Goal: Information Seeking & Learning: Learn about a topic

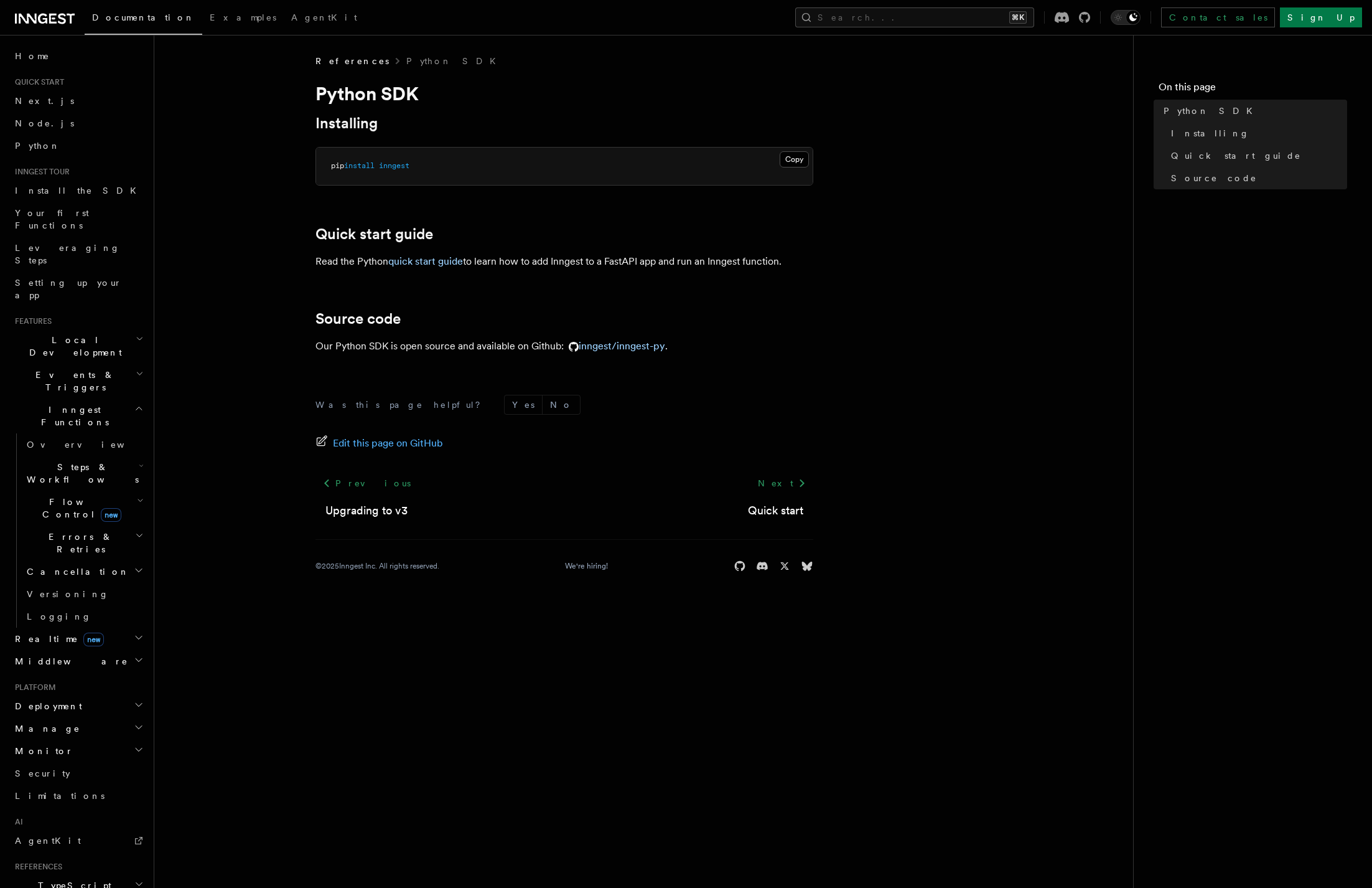
click at [341, 264] on p "Read the Python quick start guide to learn how to add Inngest to a FastAPI app …" at bounding box center [564, 261] width 498 height 18
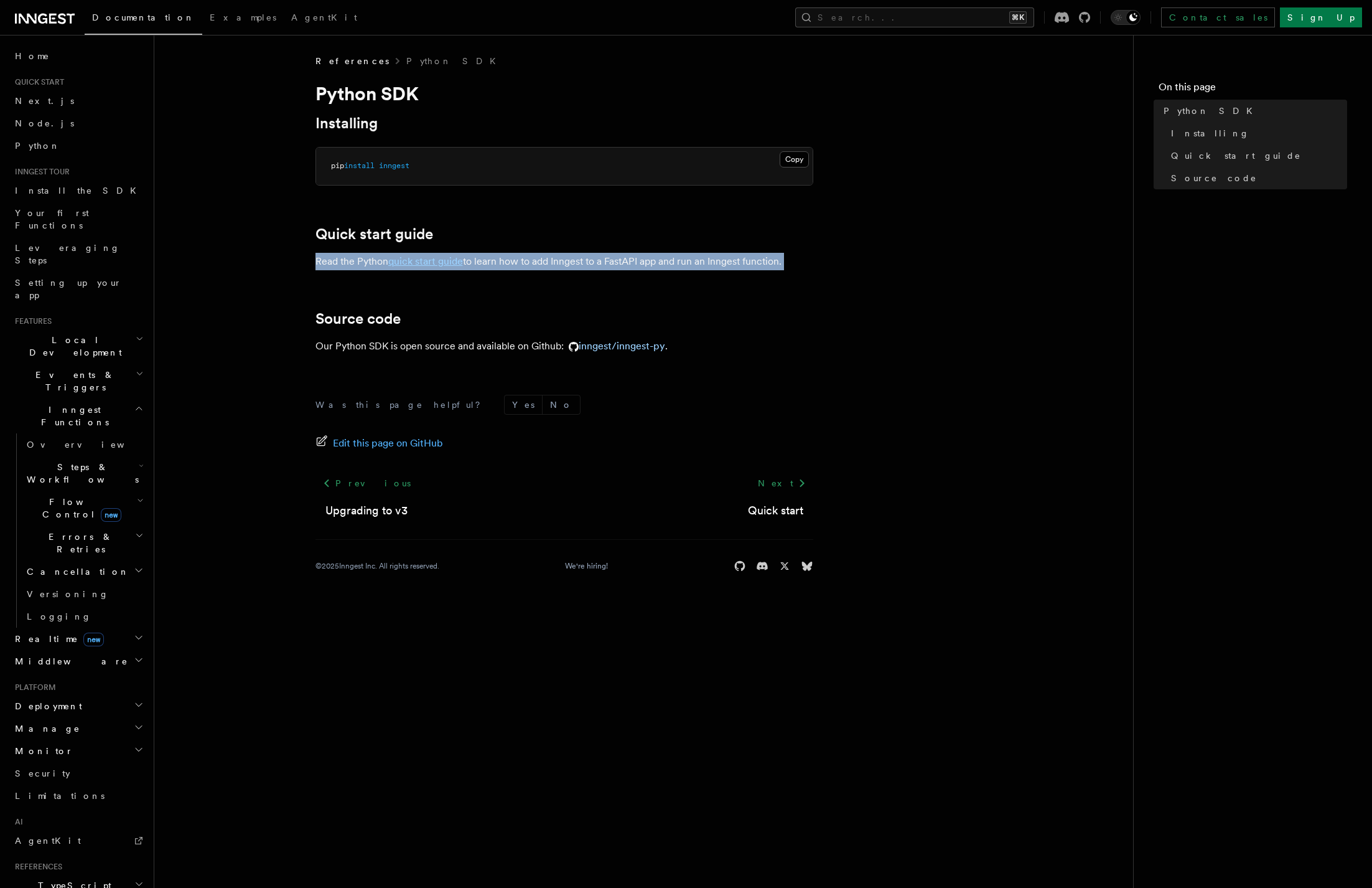
click at [341, 264] on p "Read the Python quick start guide to learn how to add Inngest to a FastAPI app …" at bounding box center [564, 261] width 498 height 18
click at [321, 260] on p "Read the Python quick start guide to learn how to add Inngest to a FastAPI app …" at bounding box center [564, 261] width 498 height 18
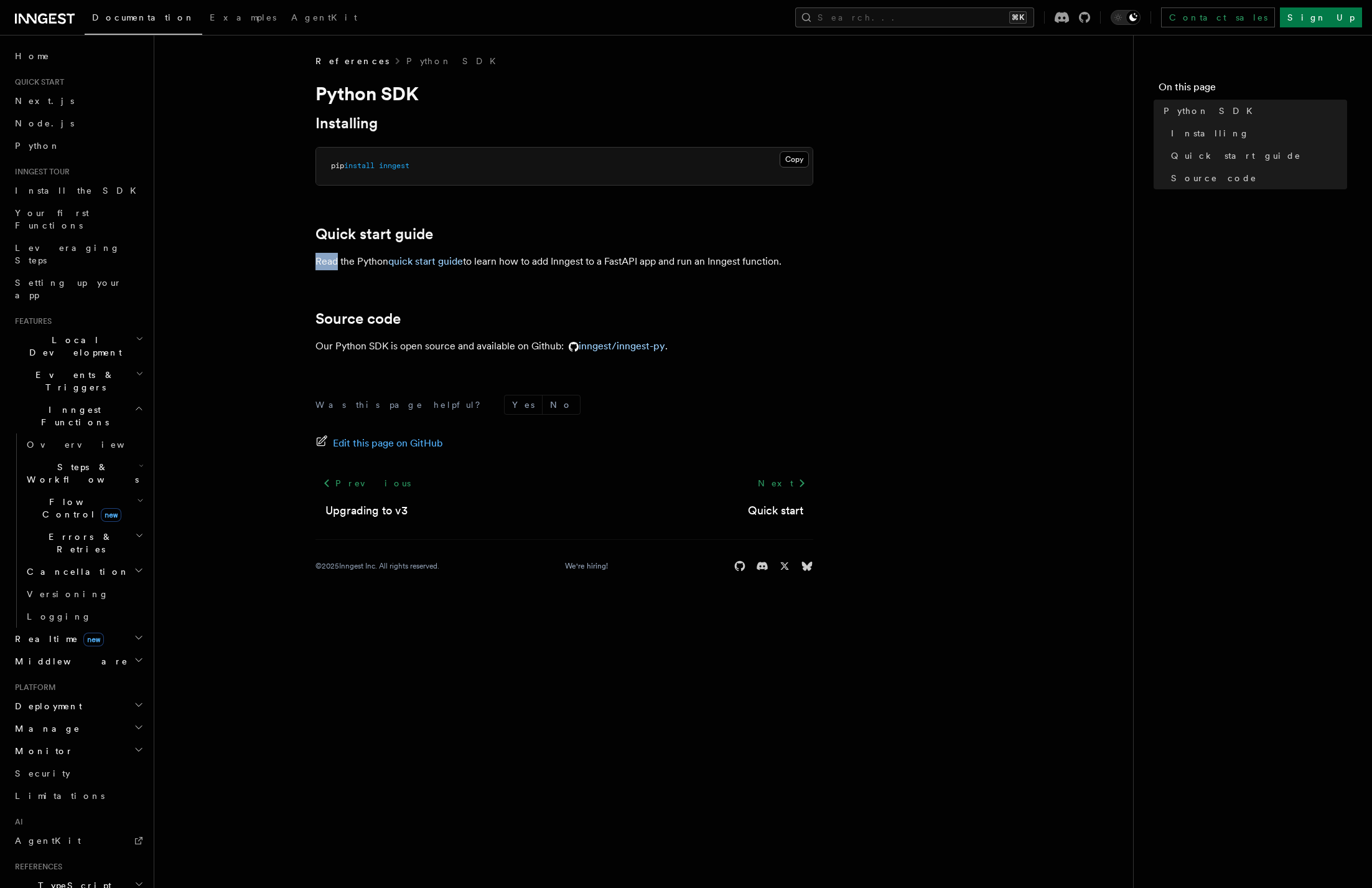
click at [321, 260] on p "Read the Python quick start guide to learn how to add Inngest to a FastAPI app …" at bounding box center [564, 261] width 498 height 18
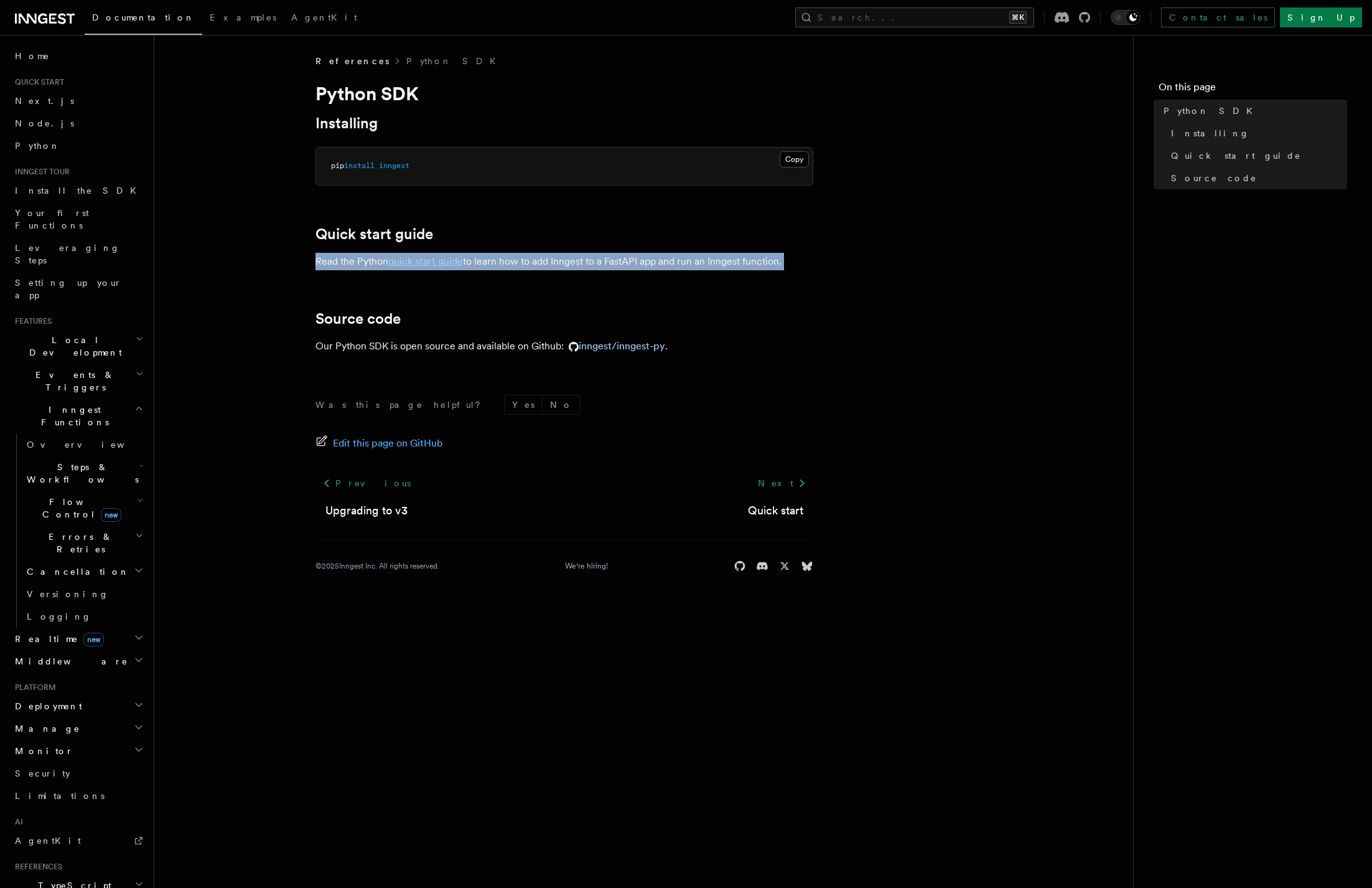
click at [321, 260] on p "Read the Python quick start guide to learn how to add Inngest to a FastAPI app …" at bounding box center [564, 261] width 498 height 18
click at [680, 259] on p "Read the Python quick start guide to learn how to add Inngest to a FastAPI app …" at bounding box center [564, 261] width 498 height 18
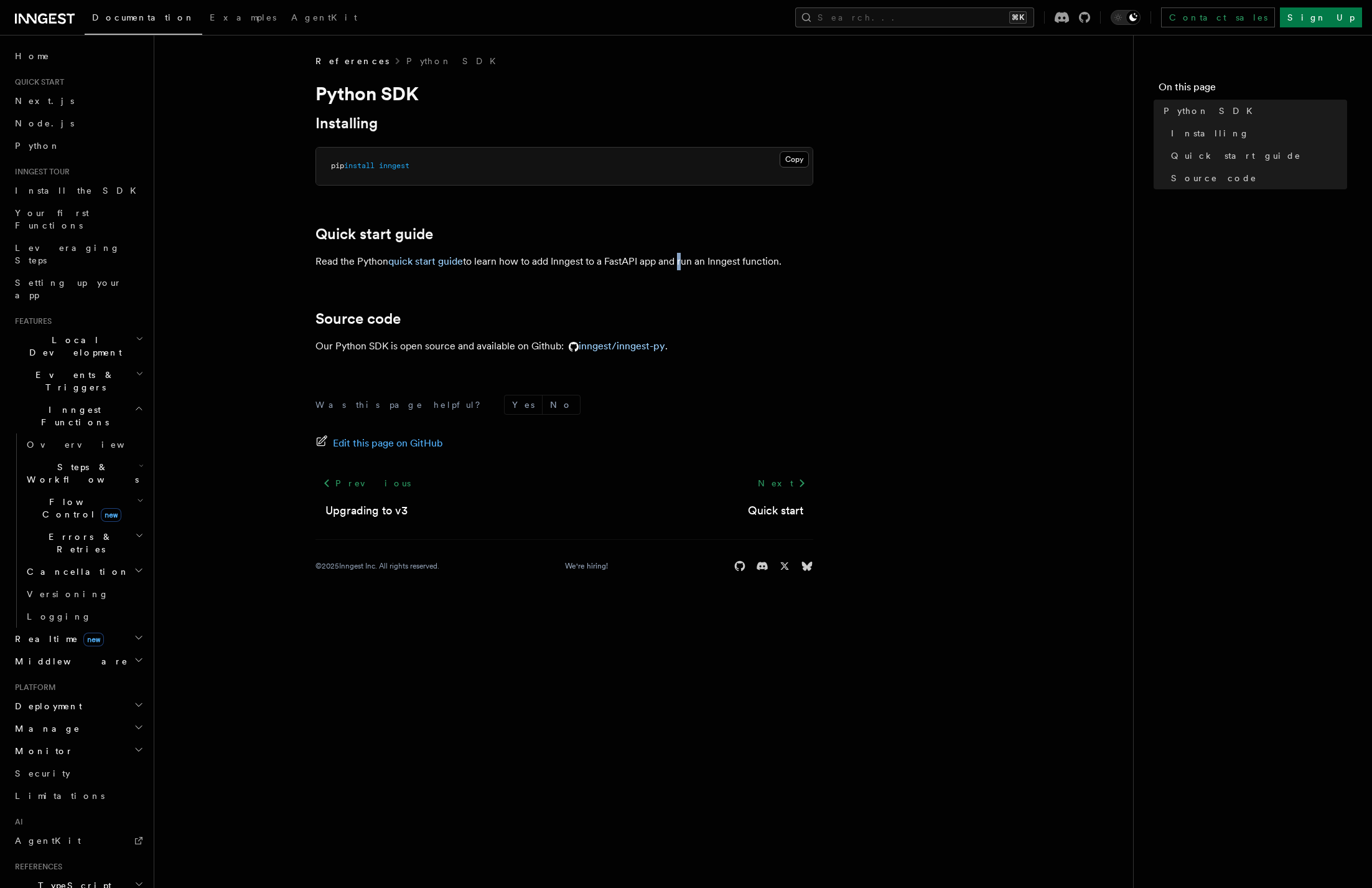
click at [680, 259] on p "Read the Python quick start guide to learn how to add Inngest to a FastAPI app …" at bounding box center [564, 261] width 498 height 18
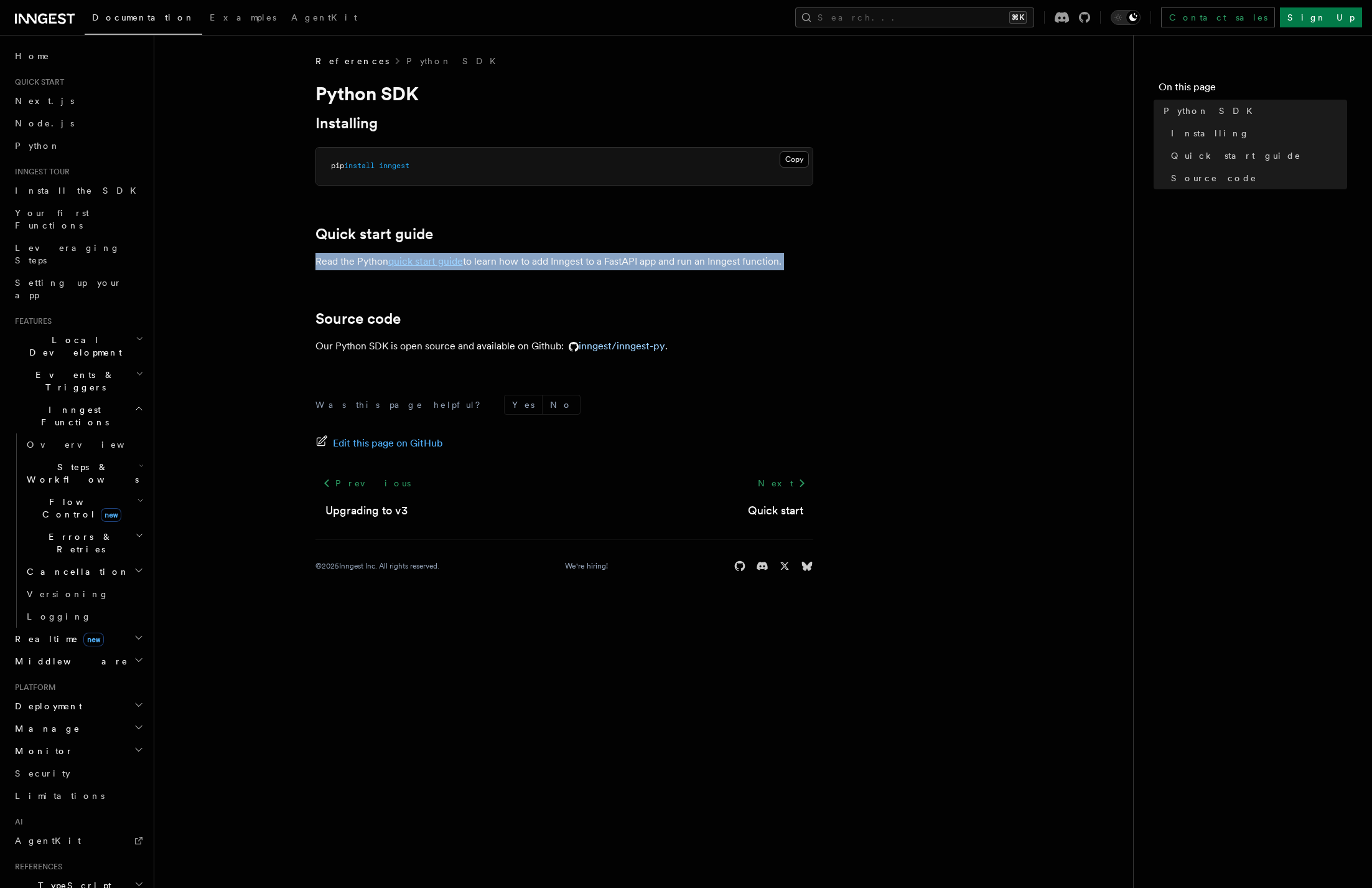
drag, startPoint x: 680, startPoint y: 259, endPoint x: 626, endPoint y: 259, distance: 54.0
click at [679, 259] on p "Read the Python quick start guide to learn how to add Inngest to a FastAPI app …" at bounding box center [564, 261] width 498 height 18
click at [562, 260] on p "Read the Python quick start guide to learn how to add Inngest to a FastAPI app …" at bounding box center [564, 261] width 498 height 18
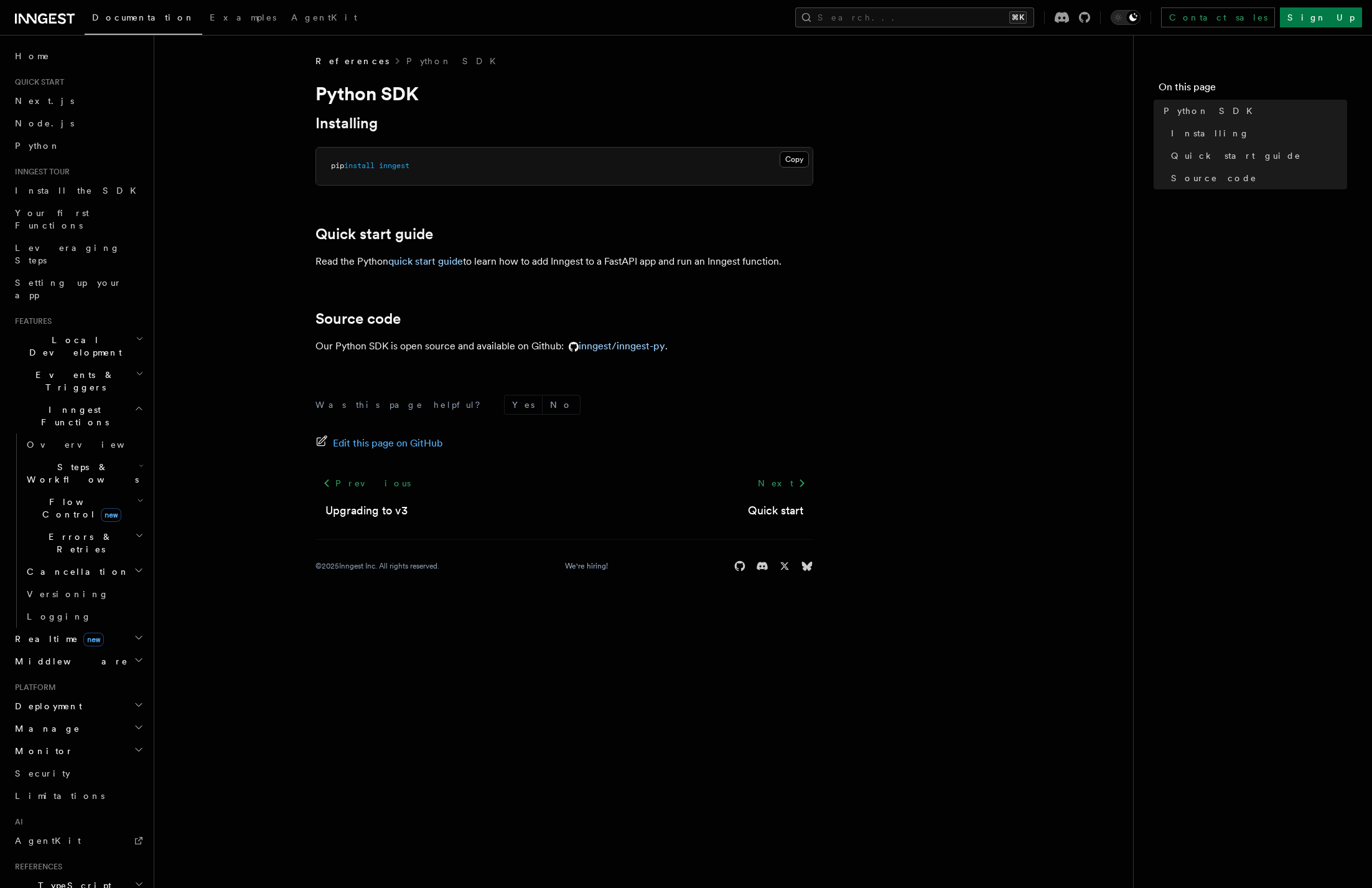
drag, startPoint x: 806, startPoint y: 262, endPoint x: 287, endPoint y: 263, distance: 519.0
click at [287, 263] on article "References Python SDK Python SDK Installing Copy Copied pip install inngest Qui…" at bounding box center [644, 329] width 939 height 547
click at [308, 261] on article "References Python SDK Python SDK Installing Copy Copied pip install inngest Qui…" at bounding box center [644, 329] width 939 height 547
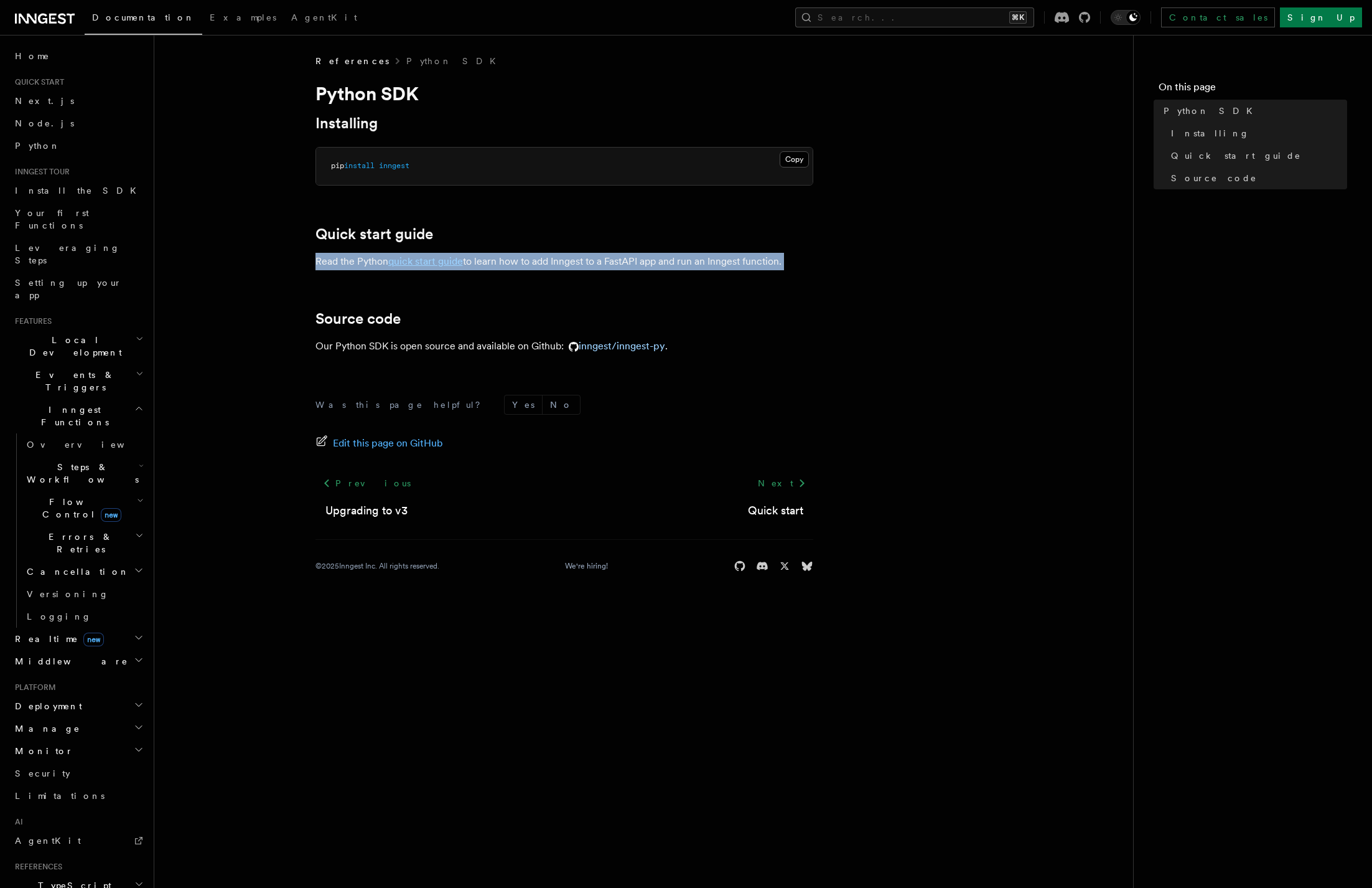
click at [308, 261] on article "References Python SDK Python SDK Installing Copy Copied pip install inngest Qui…" at bounding box center [644, 329] width 939 height 547
click at [317, 259] on p "Read the Python quick start guide to learn how to add Inngest to a FastAPI app …" at bounding box center [564, 261] width 498 height 18
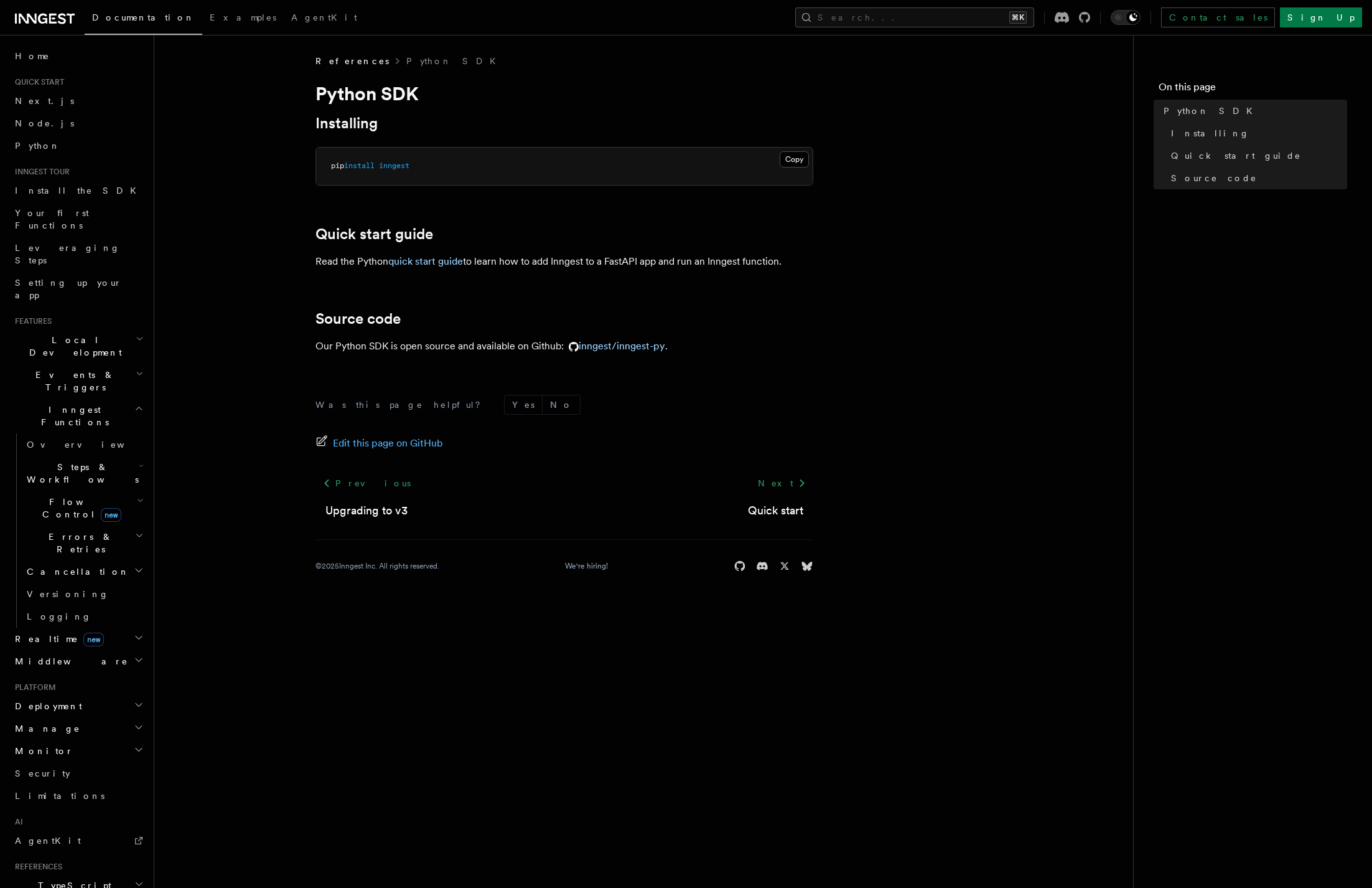
click at [322, 253] on p "Read the Python quick start guide to learn how to add Inngest to a FastAPI app …" at bounding box center [564, 261] width 498 height 18
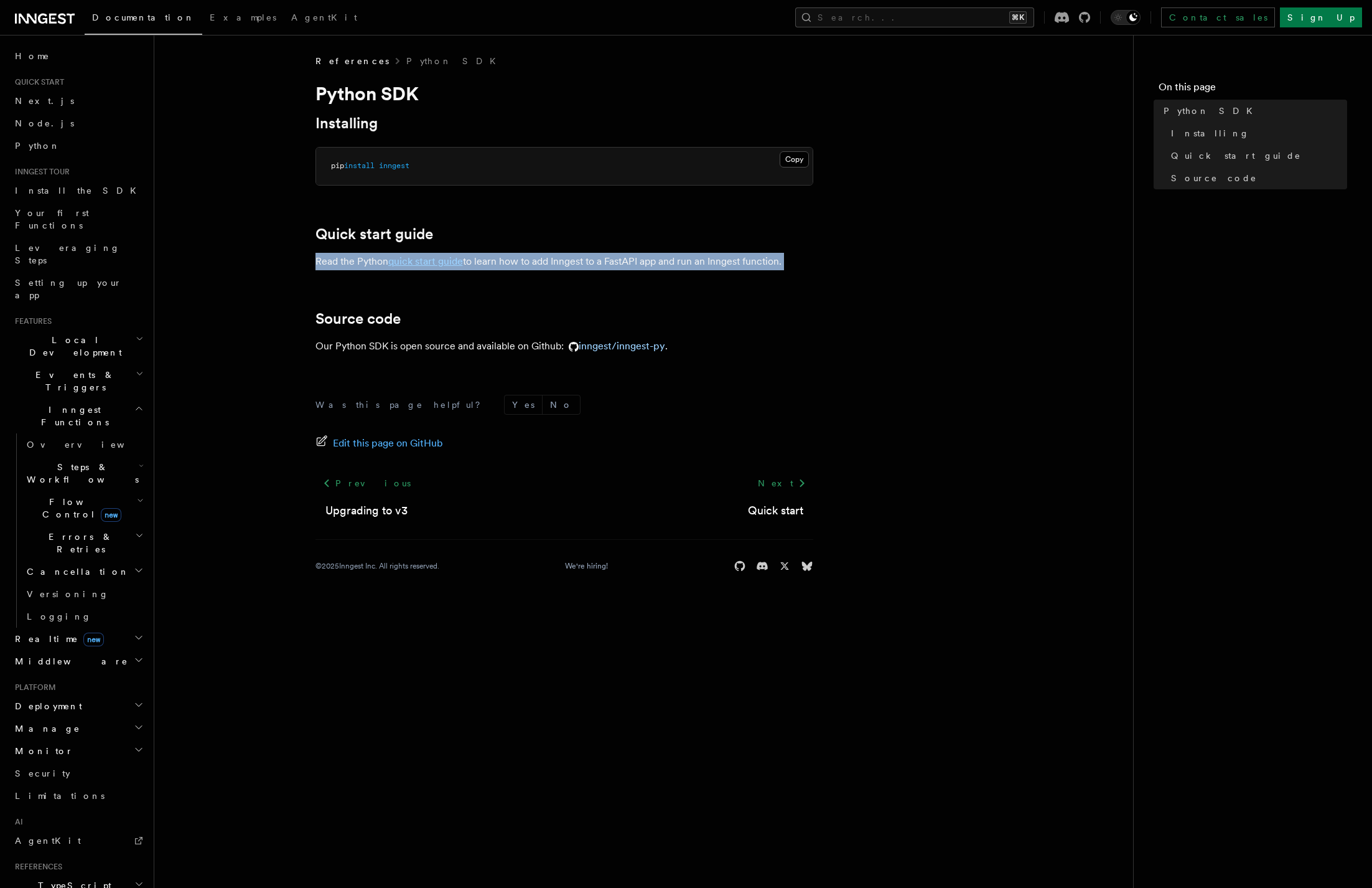
click at [322, 253] on p "Read the Python quick start guide to learn how to add Inngest to a FastAPI app …" at bounding box center [564, 261] width 498 height 18
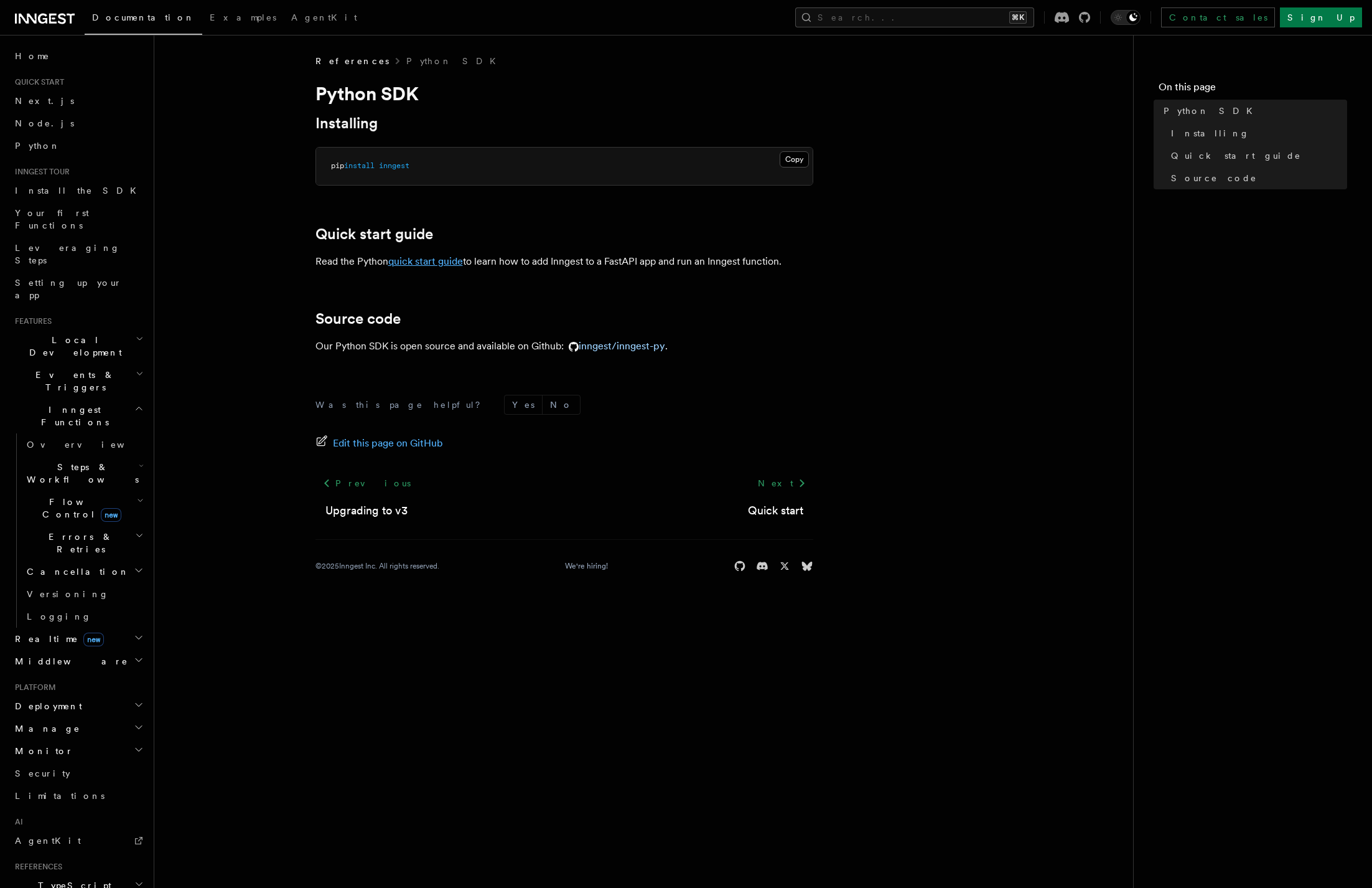
drag, startPoint x: 348, startPoint y: 259, endPoint x: 414, endPoint y: 262, distance: 66.1
click at [349, 259] on p "Read the Python quick start guide to learn how to add Inngest to a FastAPI app …" at bounding box center [564, 261] width 498 height 18
click at [418, 262] on link "quick start guide" at bounding box center [425, 260] width 74 height 11
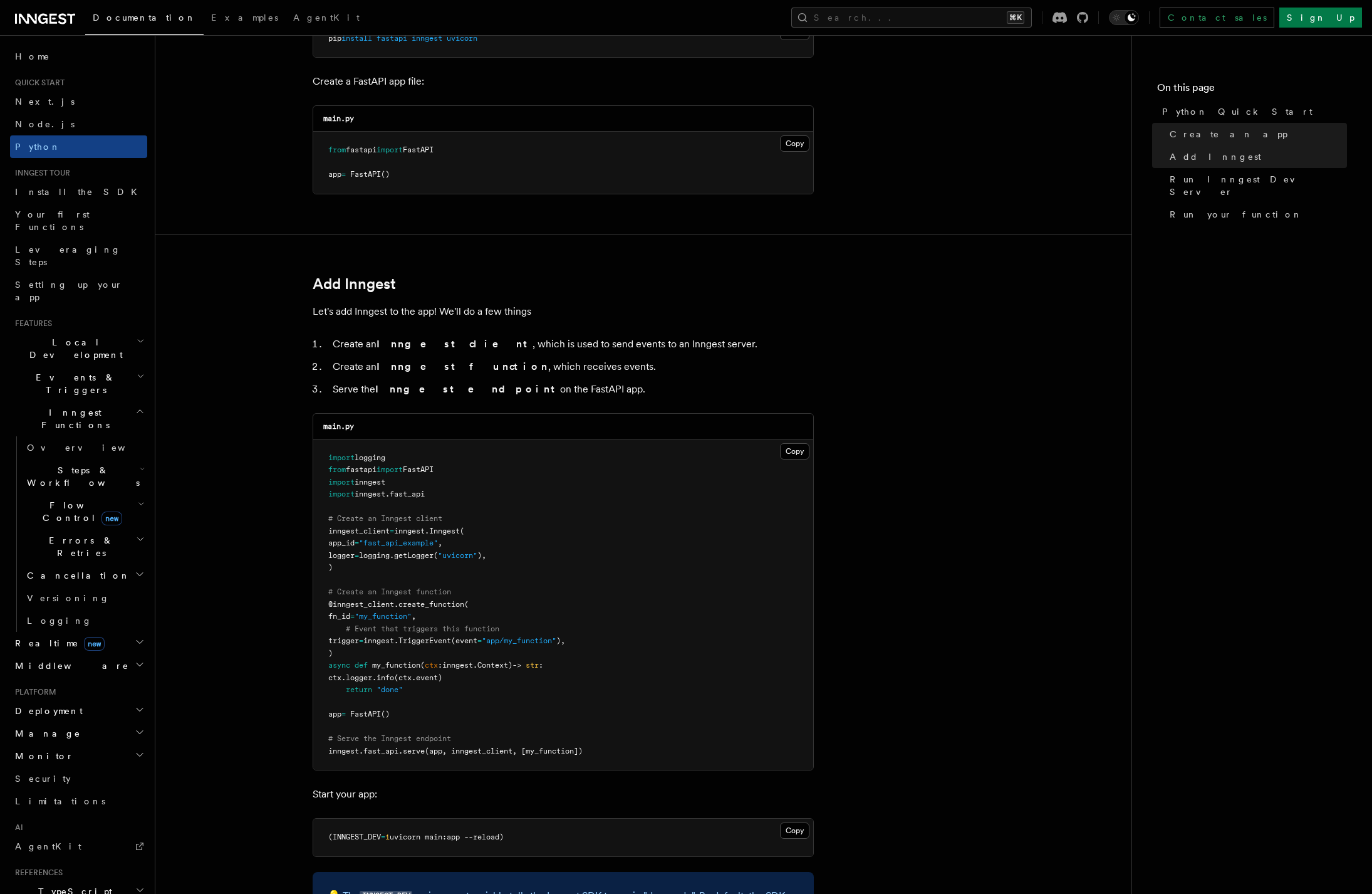
scroll to position [590, 0]
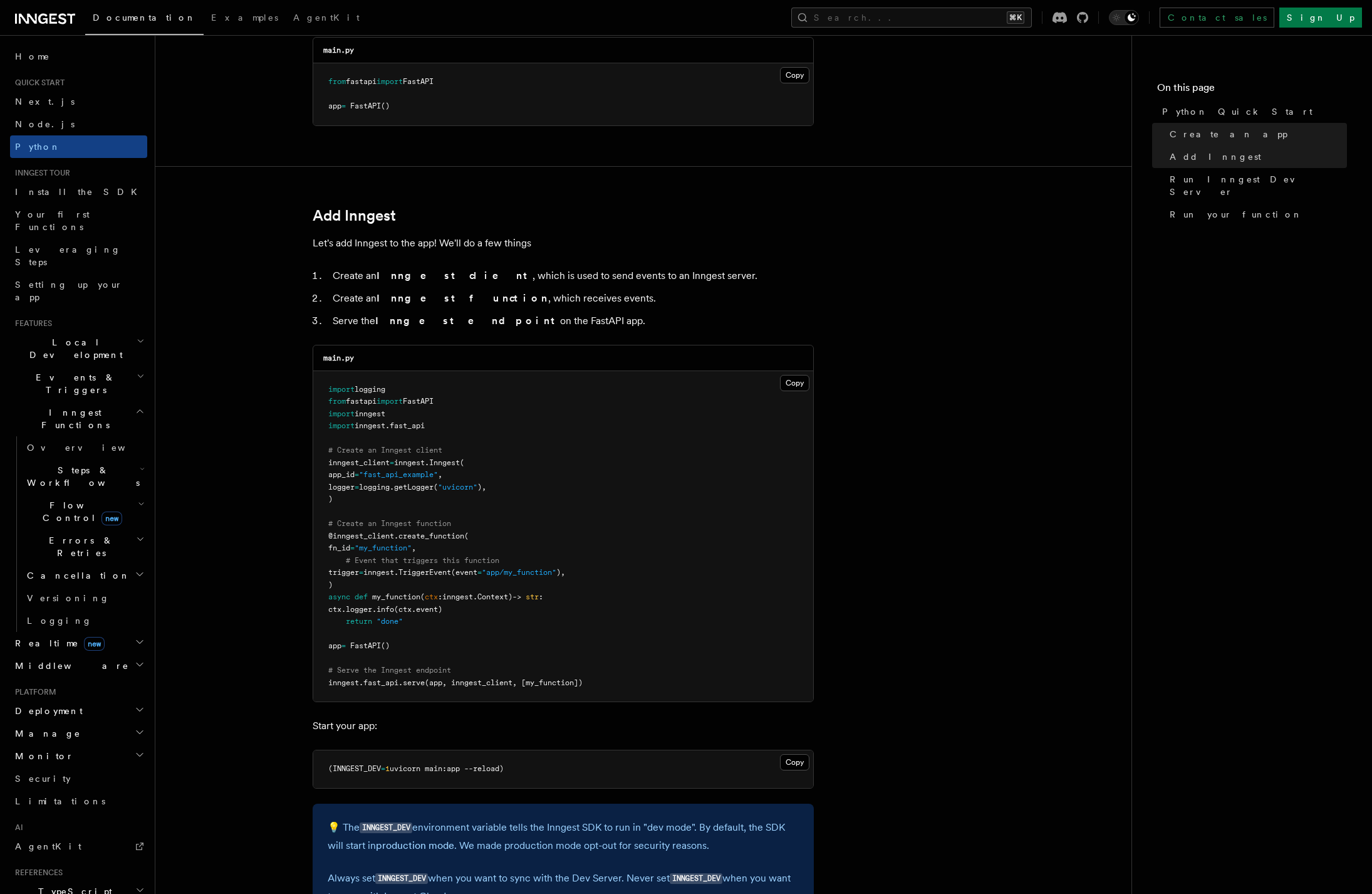
drag, startPoint x: 622, startPoint y: 326, endPoint x: 251, endPoint y: 270, distance: 375.2
drag, startPoint x: 344, startPoint y: 280, endPoint x: 570, endPoint y: 315, distance: 228.7
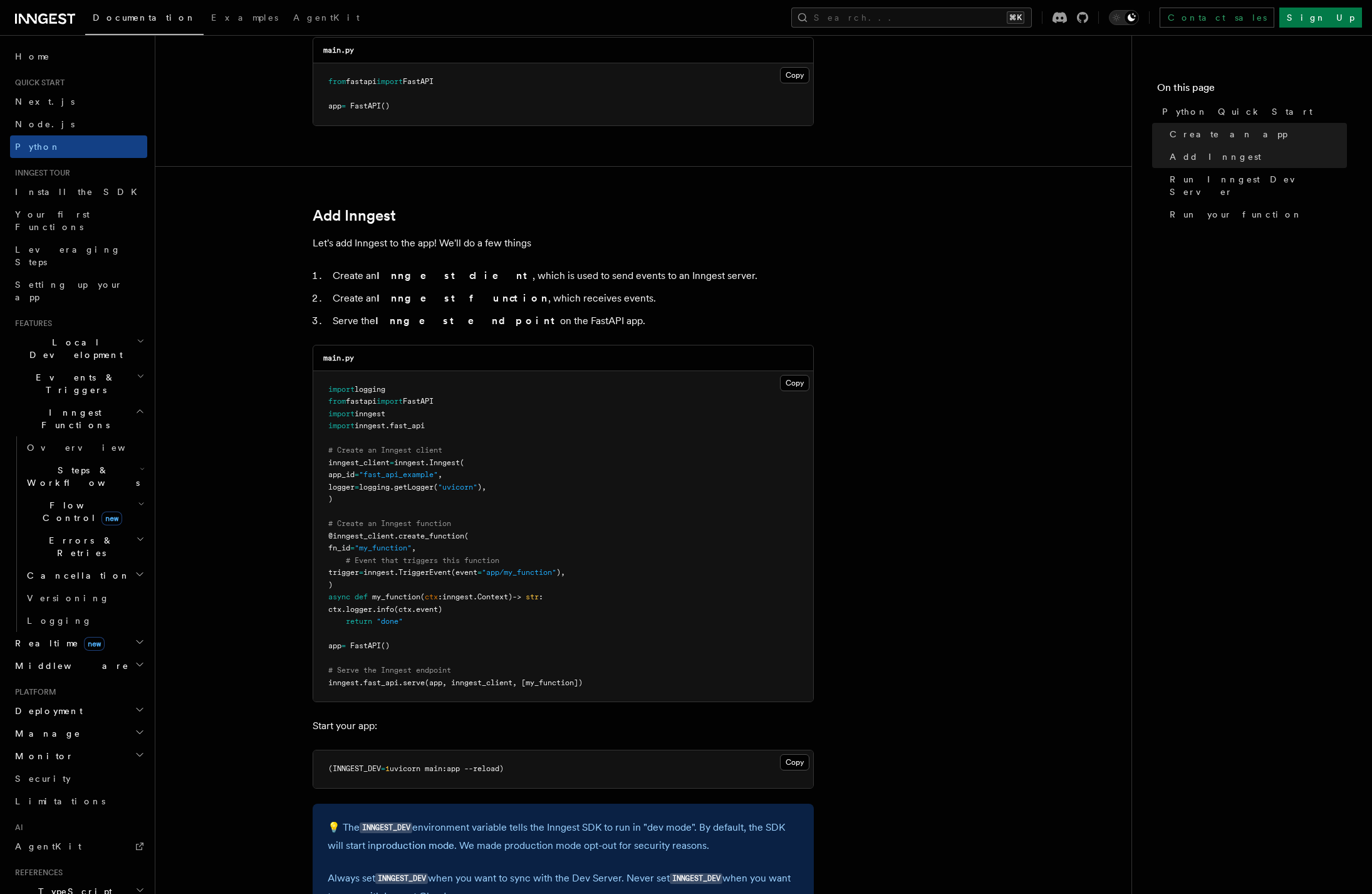
click at [574, 316] on li "Serve the Inngest endpoint on the FastAPI app." at bounding box center [572, 321] width 485 height 18
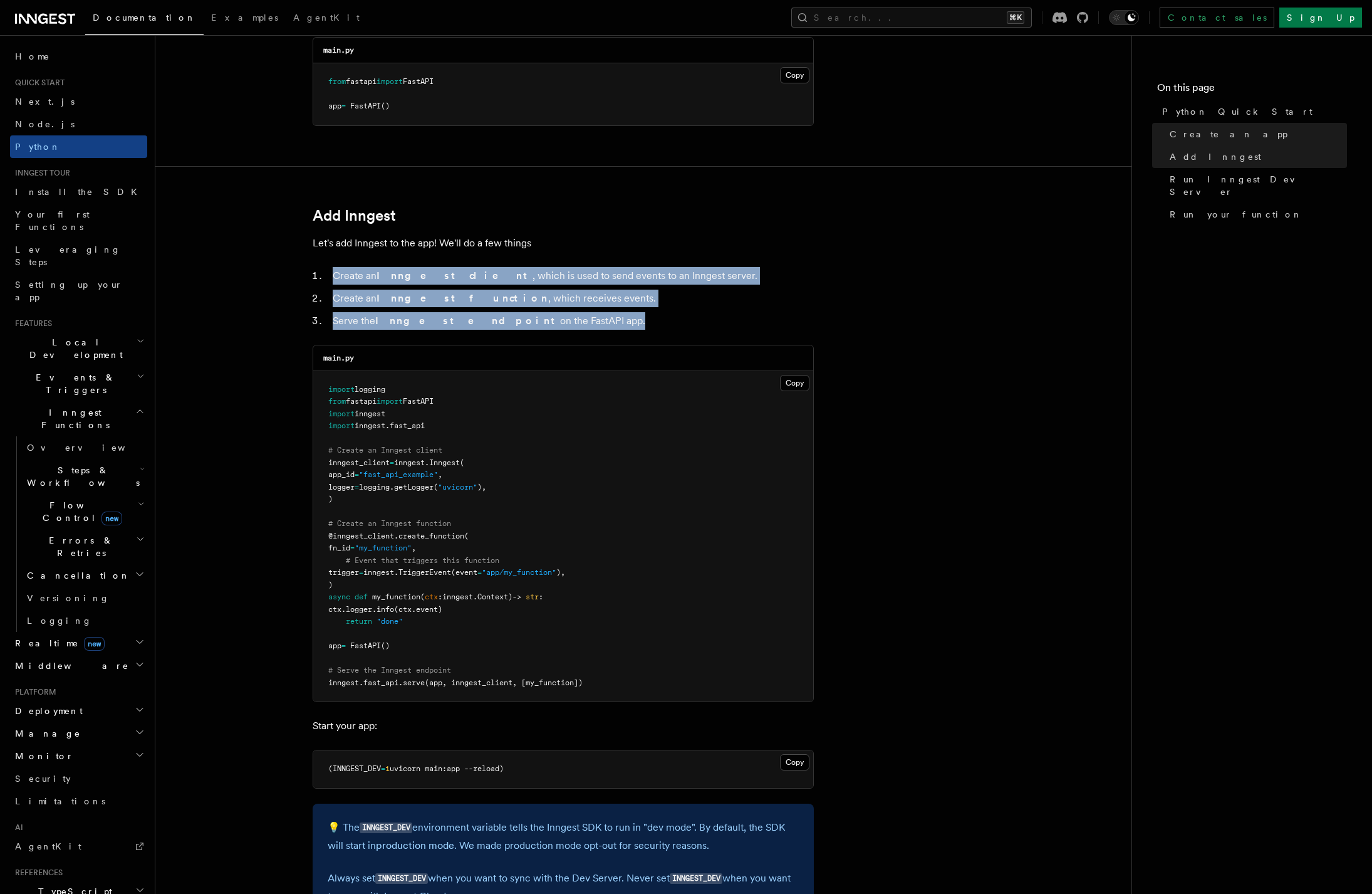
drag, startPoint x: 573, startPoint y: 315, endPoint x: 280, endPoint y: 274, distance: 295.9
drag, startPoint x: 334, startPoint y: 283, endPoint x: 556, endPoint y: 319, distance: 224.9
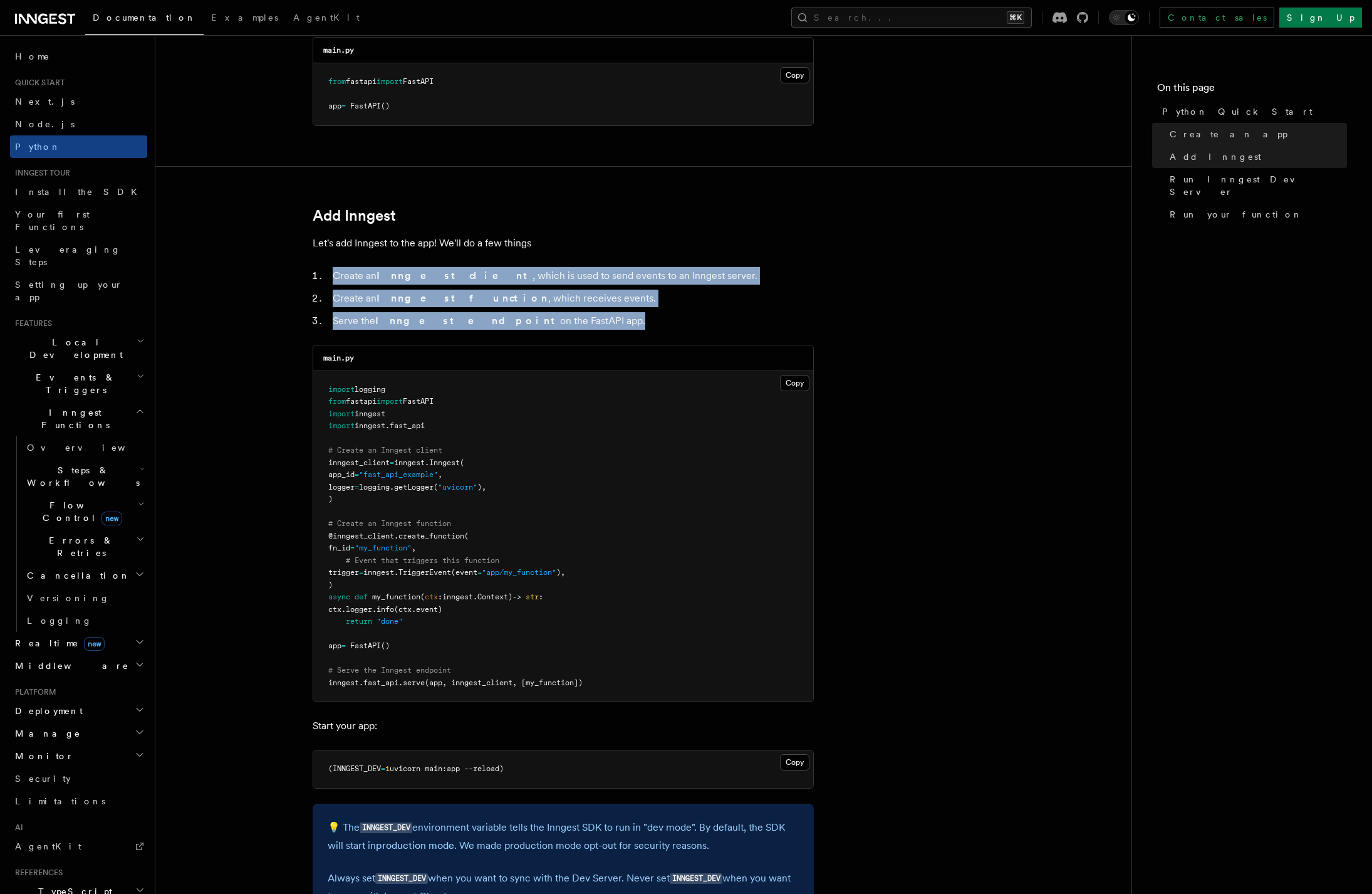
click at [556, 319] on li "Serve the Inngest endpoint on the FastAPI app." at bounding box center [572, 321] width 485 height 18
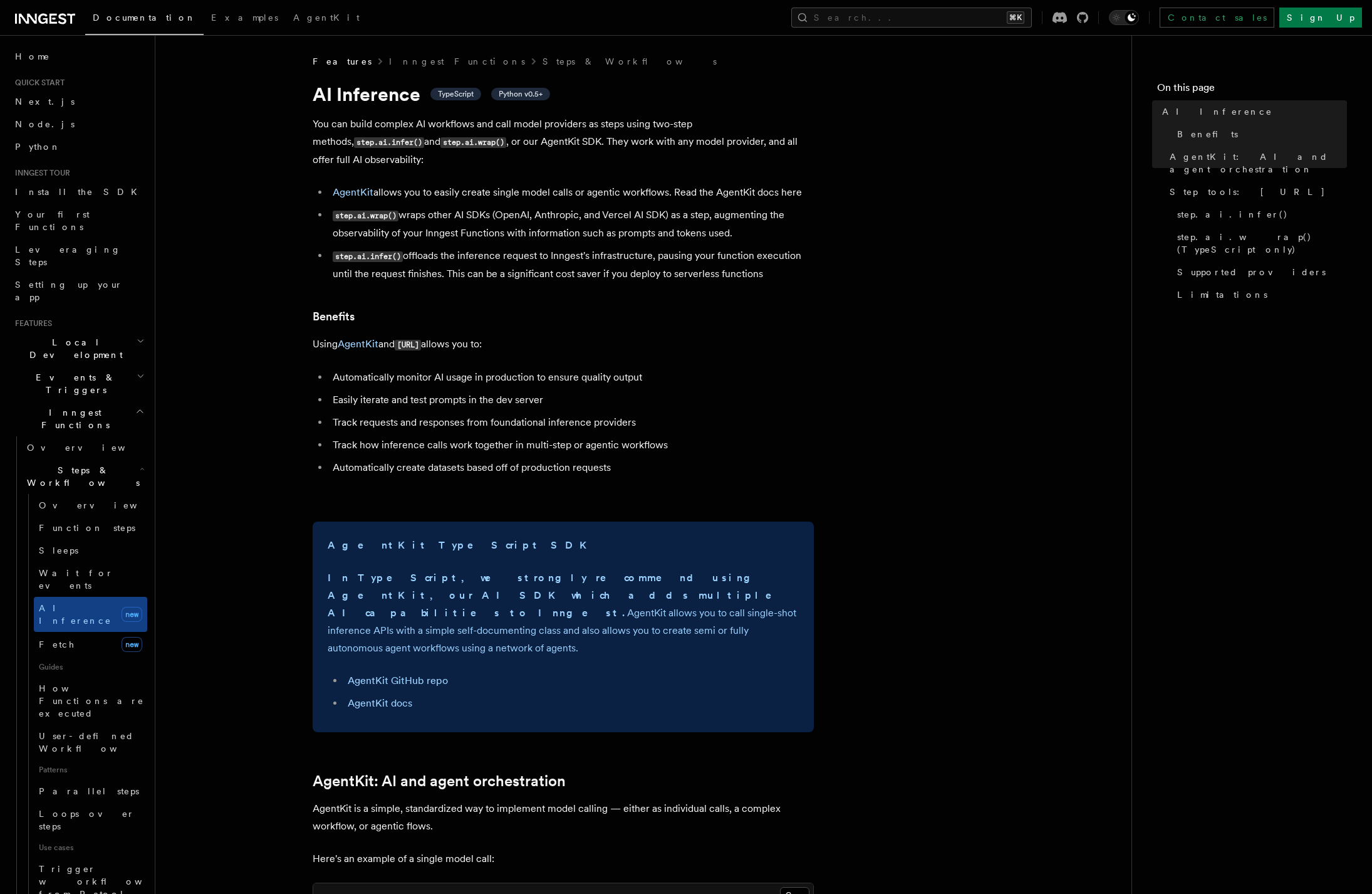
click at [499, 144] on p "You can build complex AI workflows and call model providers as steps using two-…" at bounding box center [563, 142] width 501 height 53
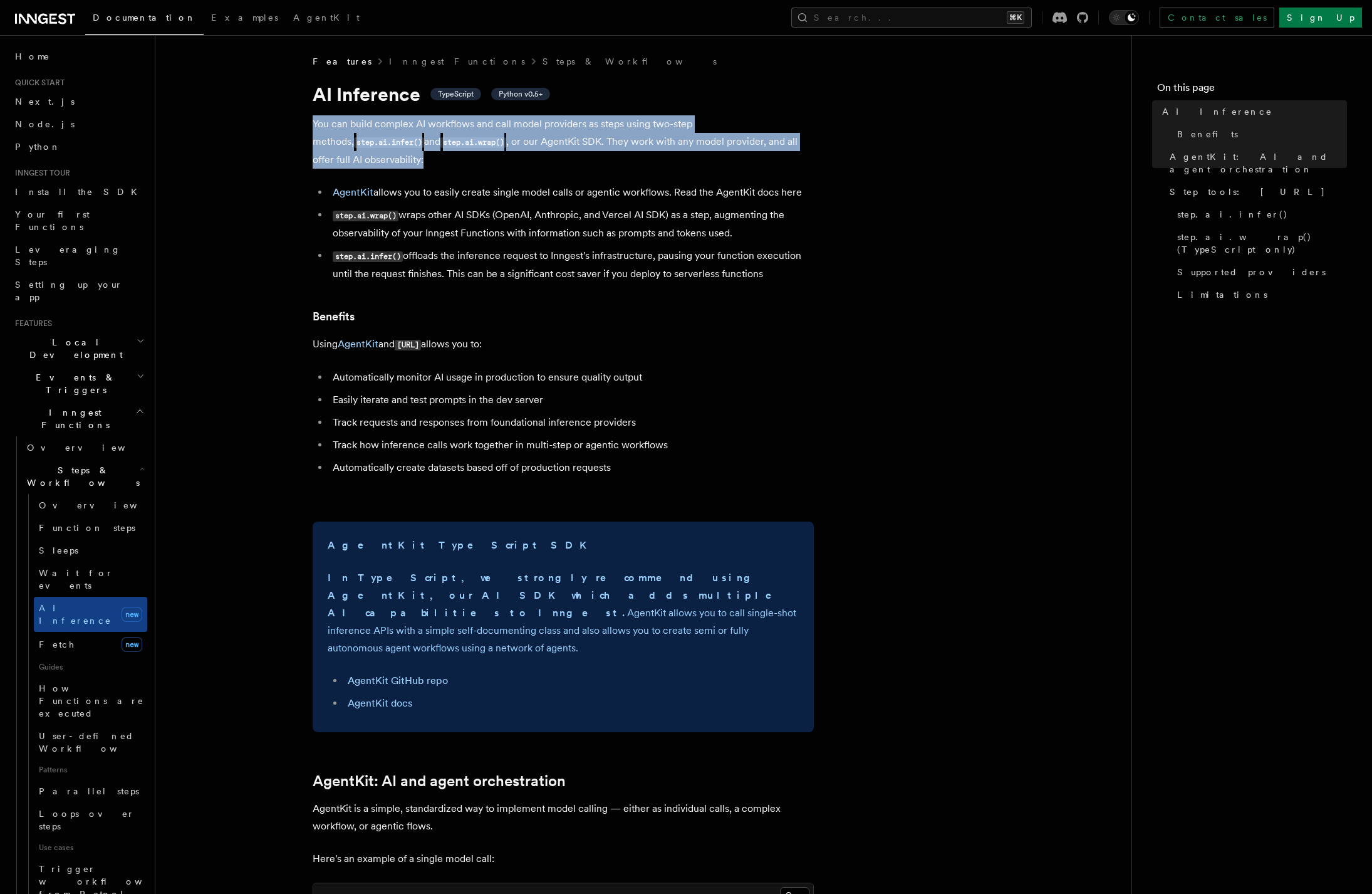
click at [499, 144] on p "You can build complex AI workflows and call model providers as steps using two-…" at bounding box center [563, 142] width 501 height 53
click at [544, 139] on p "You can build complex AI workflows and call model providers as steps using two-…" at bounding box center [563, 142] width 501 height 53
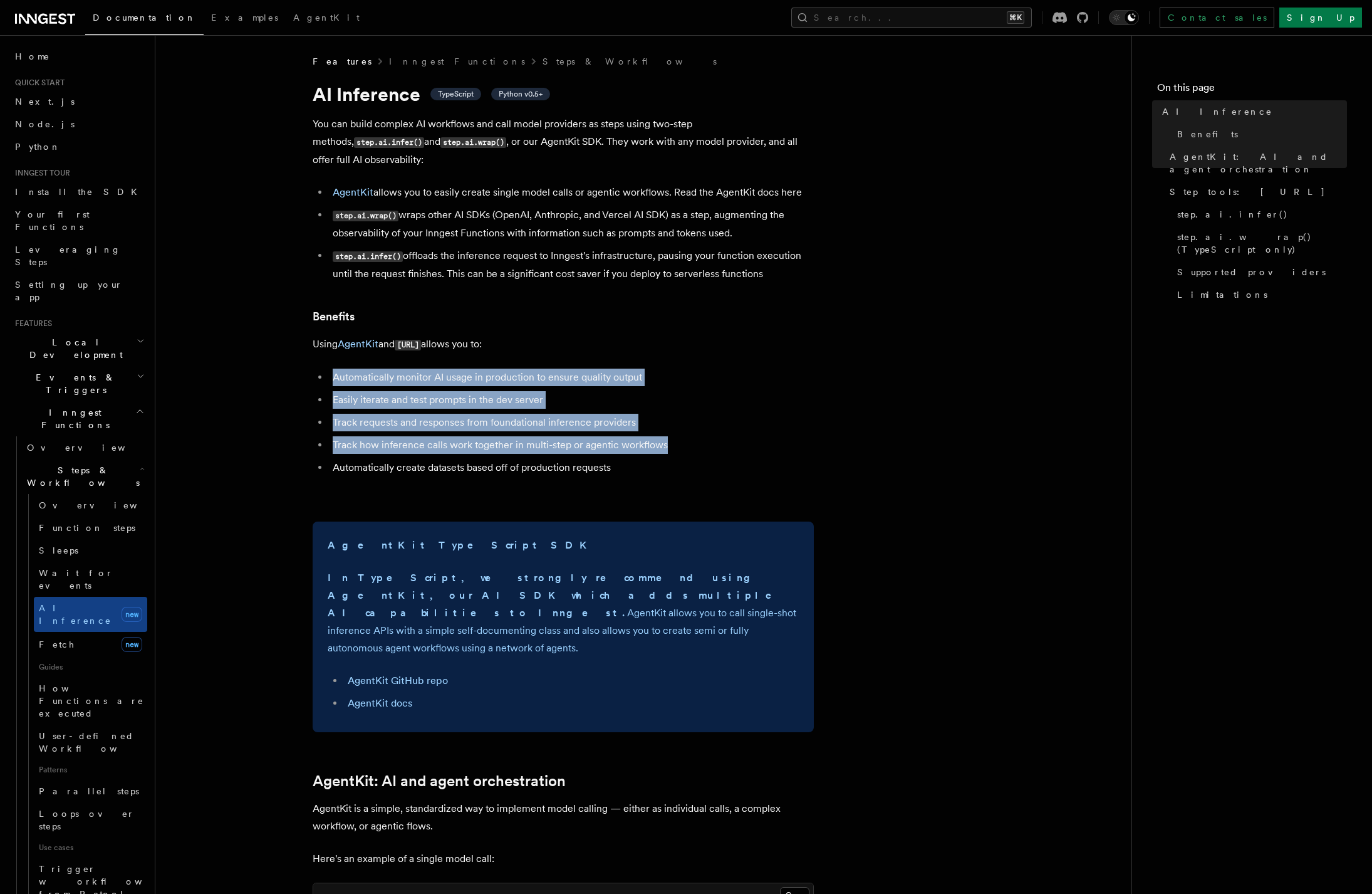
drag, startPoint x: 657, startPoint y: 410, endPoint x: 651, endPoint y: 347, distance: 63.3
drag, startPoint x: 651, startPoint y: 347, endPoint x: 691, endPoint y: 451, distance: 111.4
drag, startPoint x: 691, startPoint y: 451, endPoint x: 670, endPoint y: 350, distance: 103.2
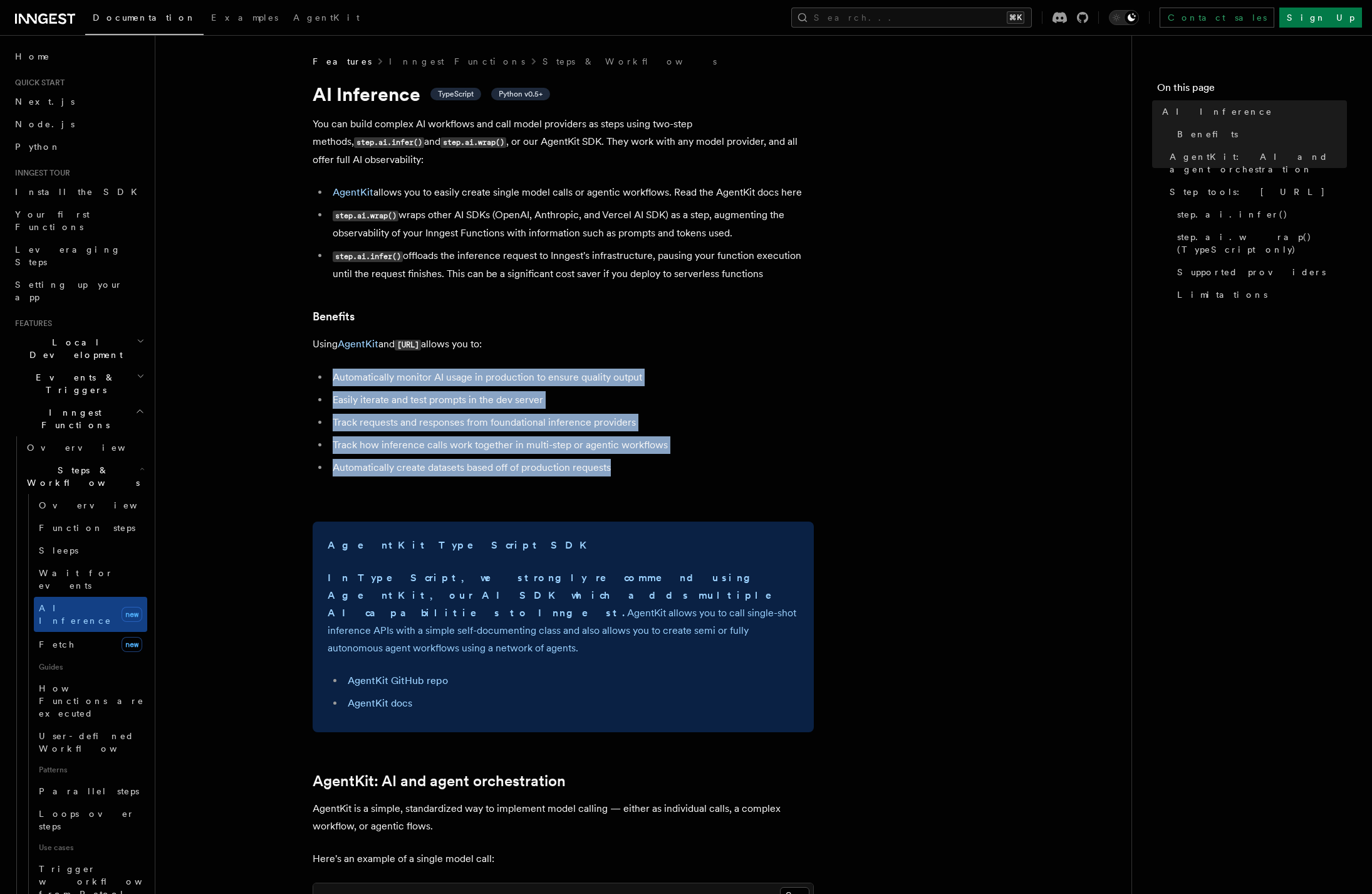
drag, startPoint x: 670, startPoint y: 350, endPoint x: 690, endPoint y: 442, distance: 94.1
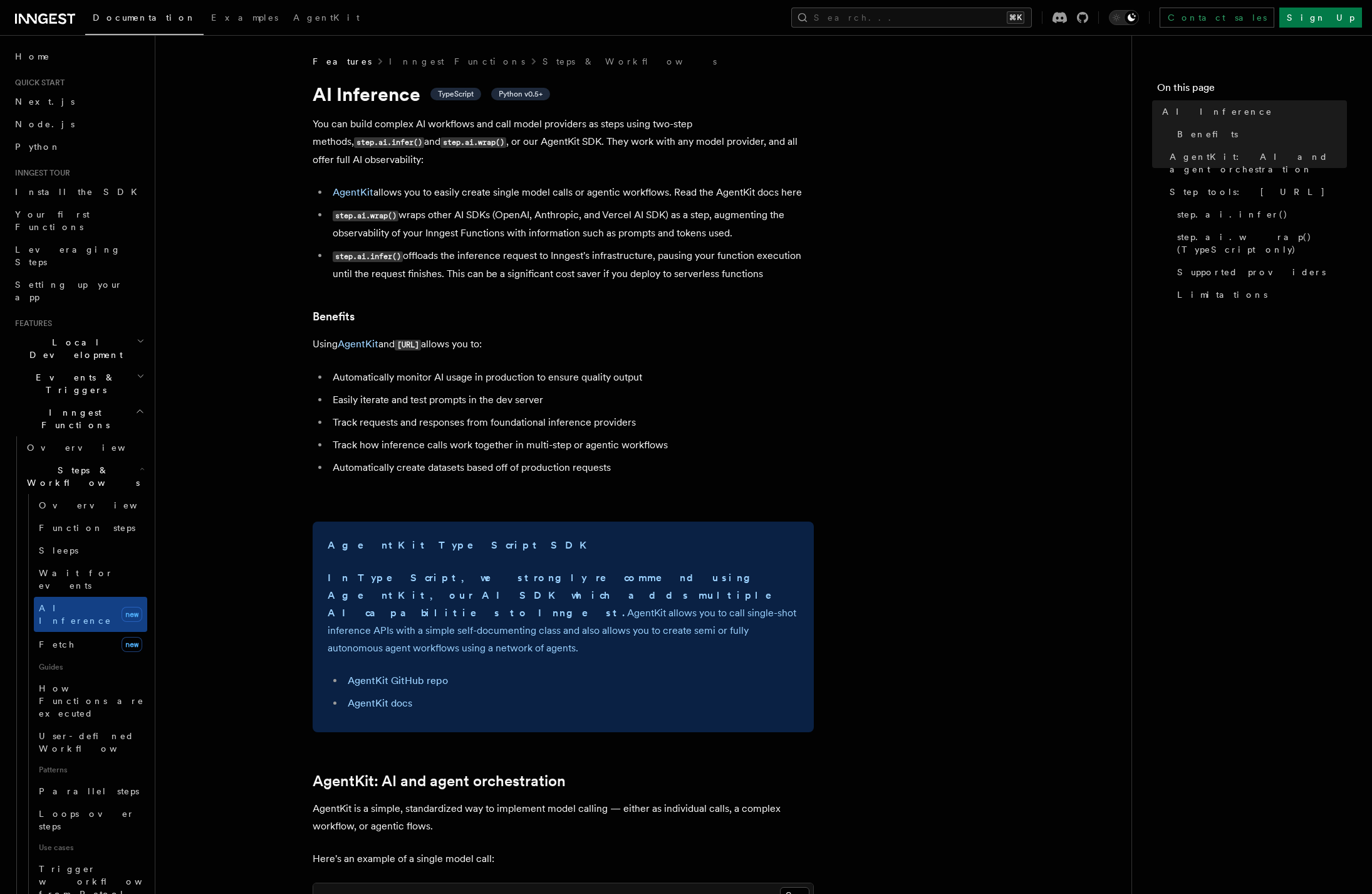
click at [691, 459] on li "Automatically create datasets based off of production requests" at bounding box center [572, 468] width 485 height 18
click at [519, 143] on p "You can build complex AI workflows and call model providers as steps using two-…" at bounding box center [563, 142] width 501 height 53
click at [519, 142] on p "You can build complex AI workflows and call model providers as steps using two-…" at bounding box center [563, 142] width 501 height 53
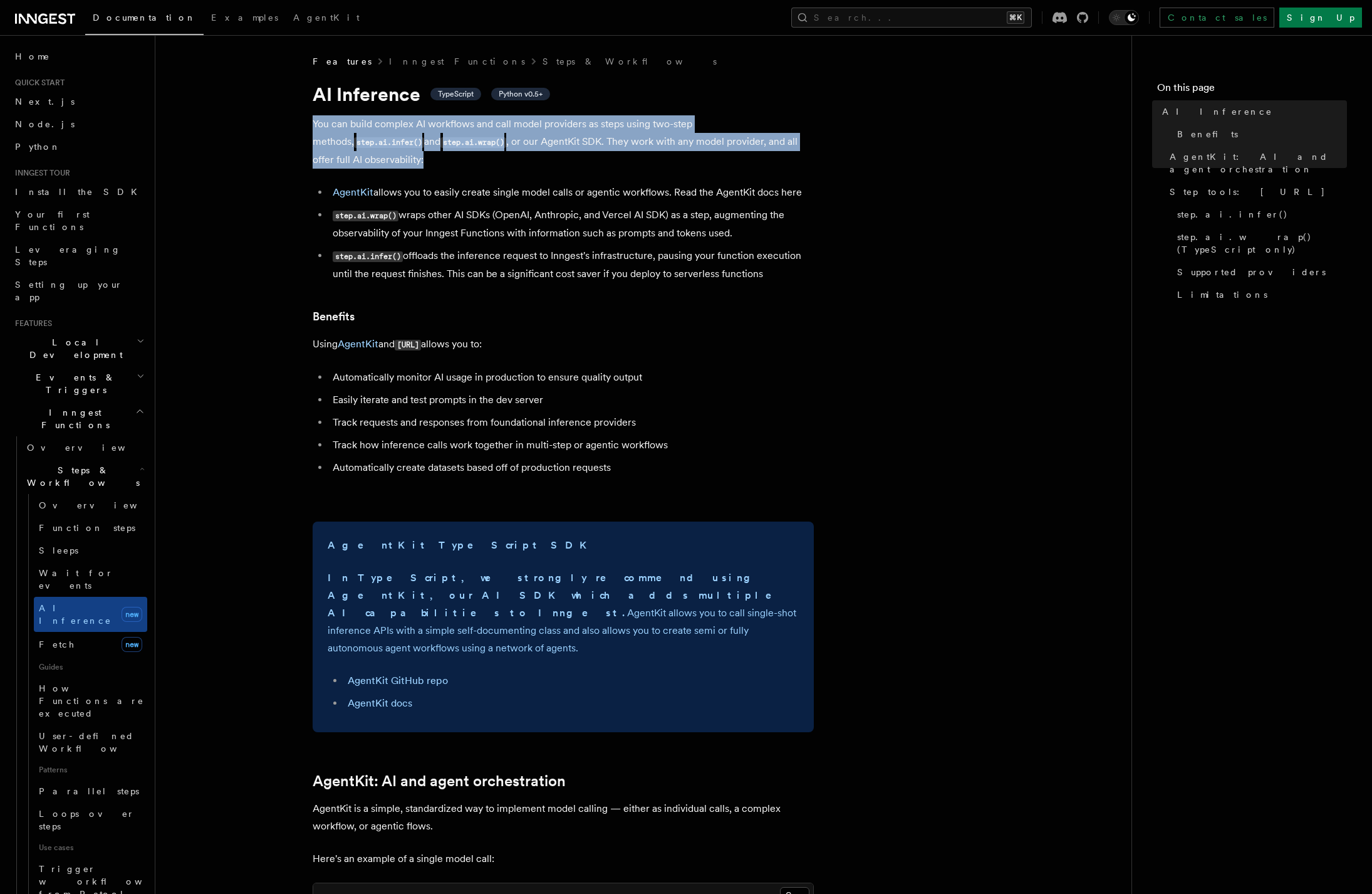
drag, startPoint x: 519, startPoint y: 142, endPoint x: 529, endPoint y: 142, distance: 10.0
click at [518, 142] on p "You can build complex AI workflows and call model providers as steps using two-…" at bounding box center [563, 142] width 501 height 53
click at [562, 141] on p "You can build complex AI workflows and call model providers as steps using two-…" at bounding box center [563, 142] width 501 height 53
drag, startPoint x: 745, startPoint y: 130, endPoint x: 338, endPoint y: 119, distance: 407.1
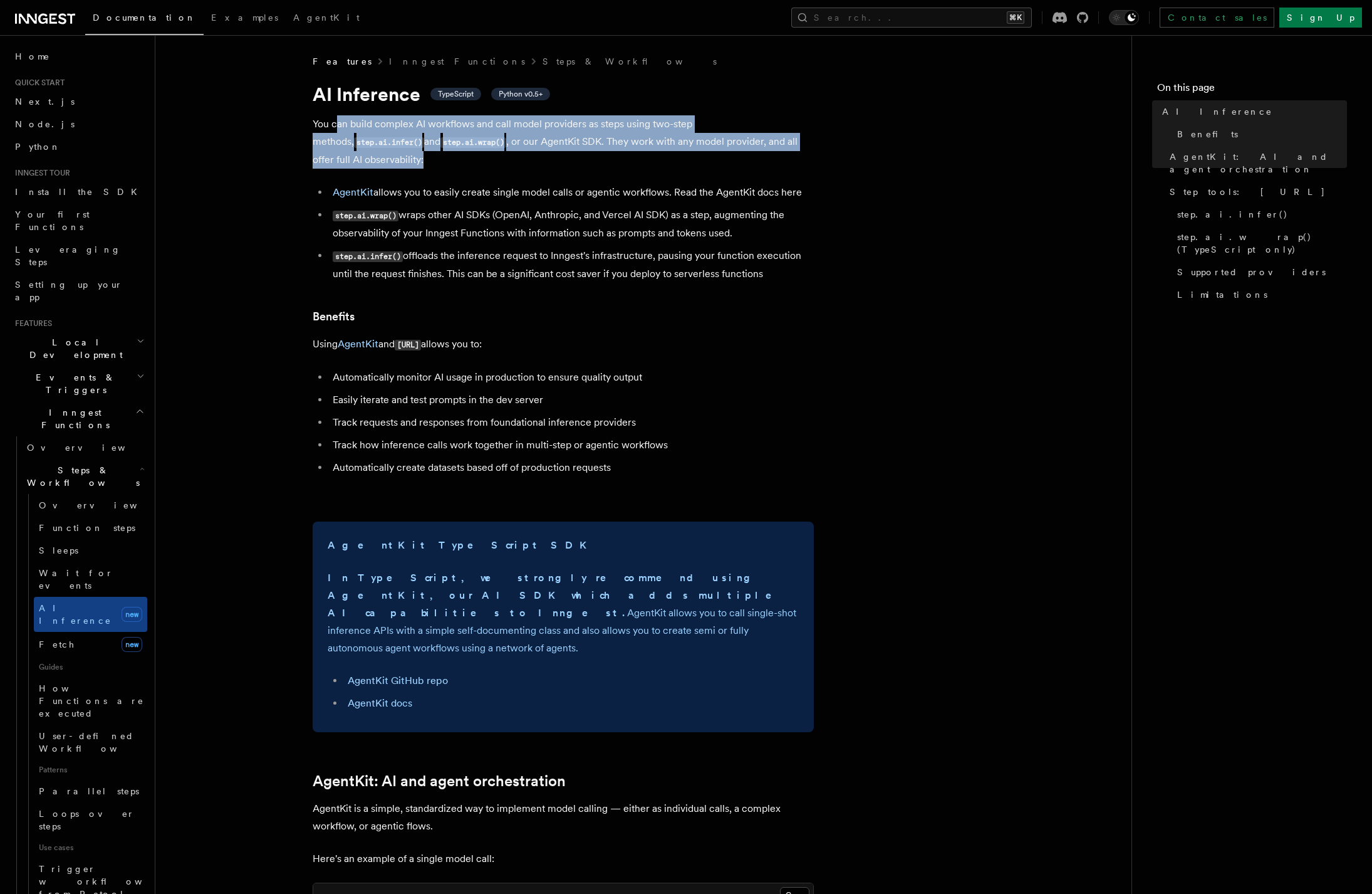
click at [338, 119] on p "You can build complex AI workflows and call model providers as steps using two-…" at bounding box center [563, 142] width 501 height 53
drag, startPoint x: 296, startPoint y: 116, endPoint x: 888, endPoint y: 141, distance: 592.5
drag, startPoint x: 888, startPoint y: 141, endPoint x: 401, endPoint y: 127, distance: 487.2
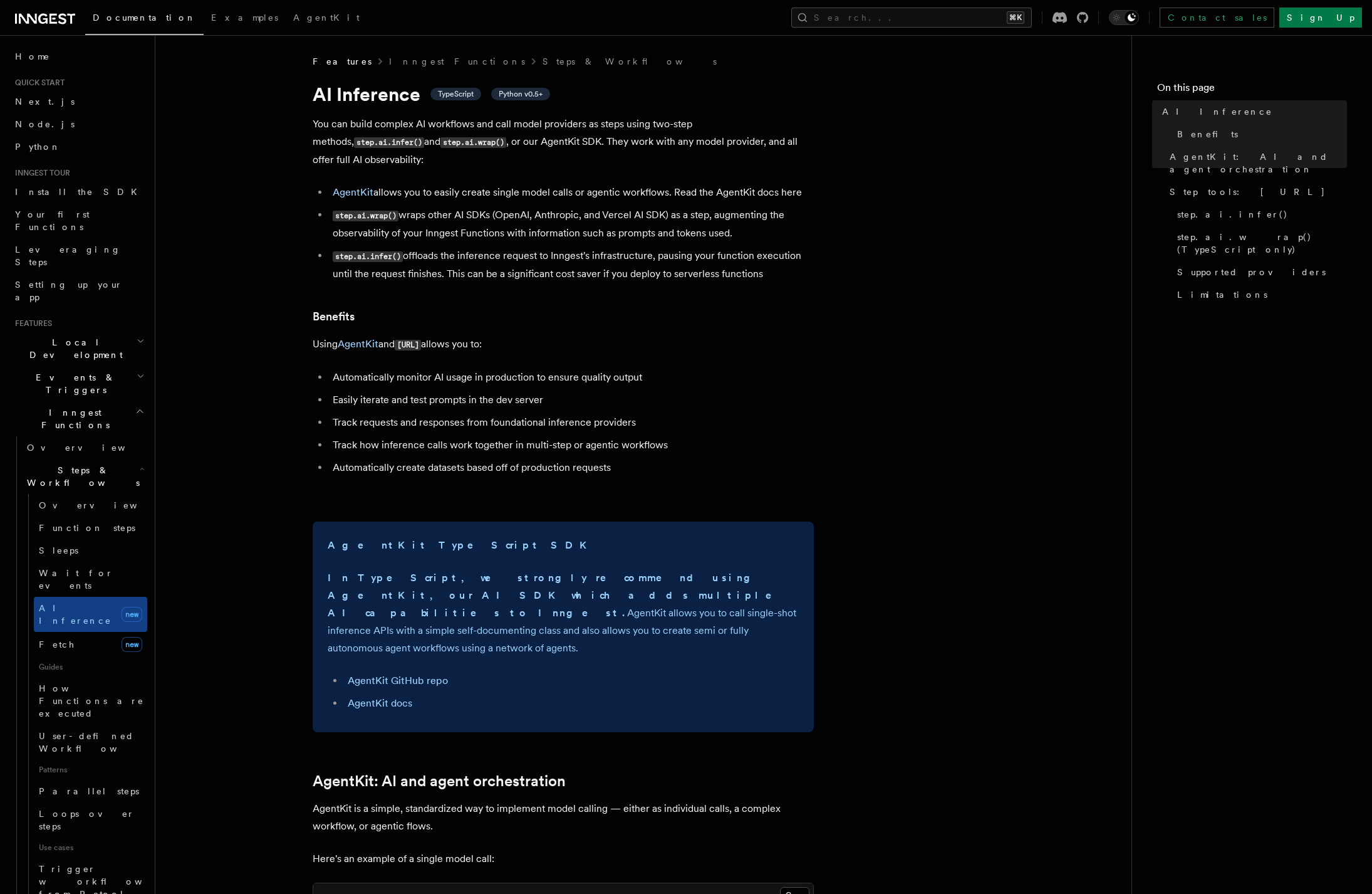
click at [505, 129] on p "You can build complex AI workflows and call model providers as steps using two-…" at bounding box center [563, 142] width 501 height 53
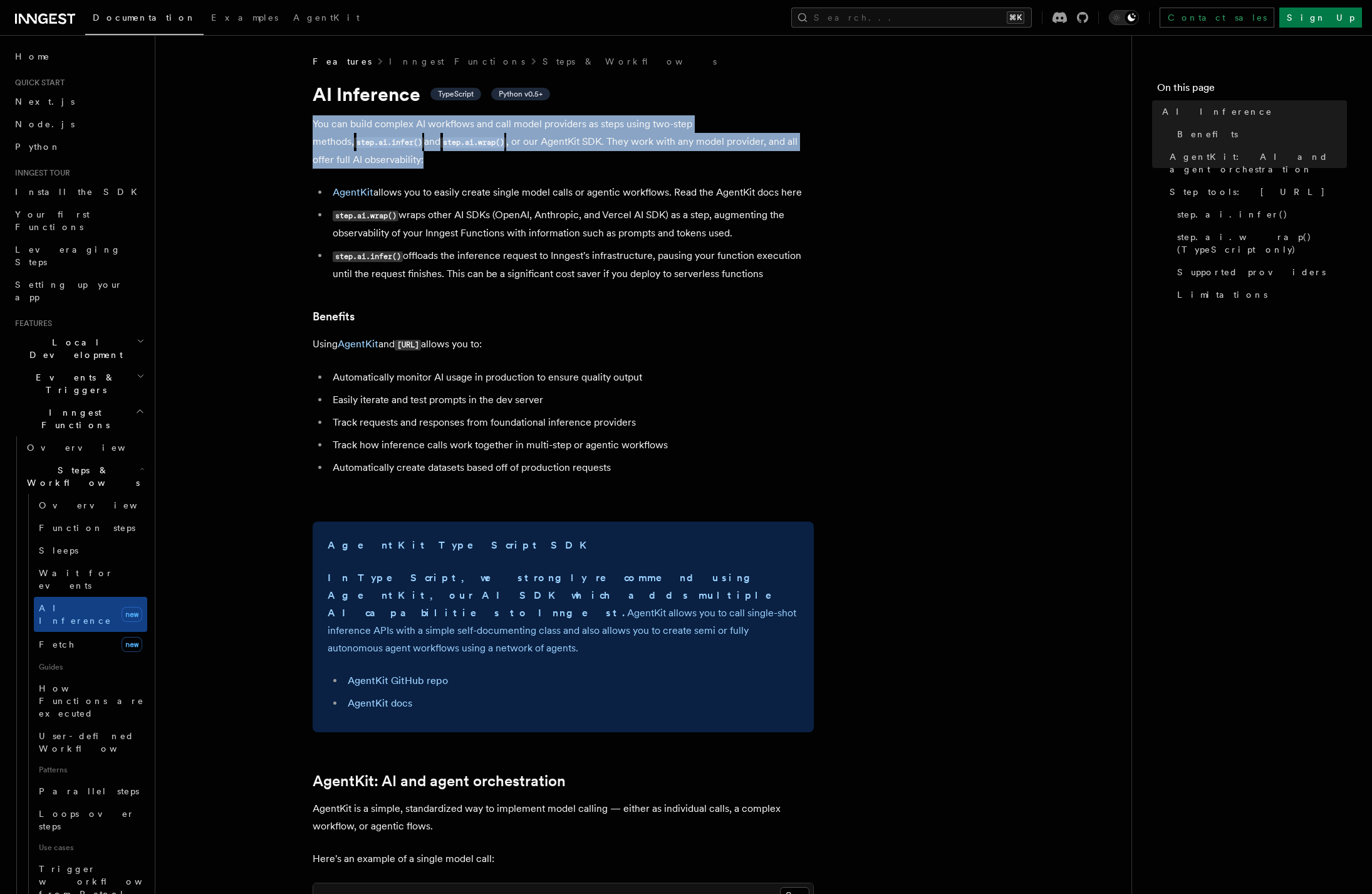
click at [505, 129] on p "You can build complex AI workflows and call model providers as steps using two-…" at bounding box center [563, 142] width 501 height 53
click at [554, 128] on p "You can build complex AI workflows and call model providers as steps using two-…" at bounding box center [563, 142] width 501 height 53
drag, startPoint x: 821, startPoint y: 261, endPoint x: 831, endPoint y: 154, distance: 107.5
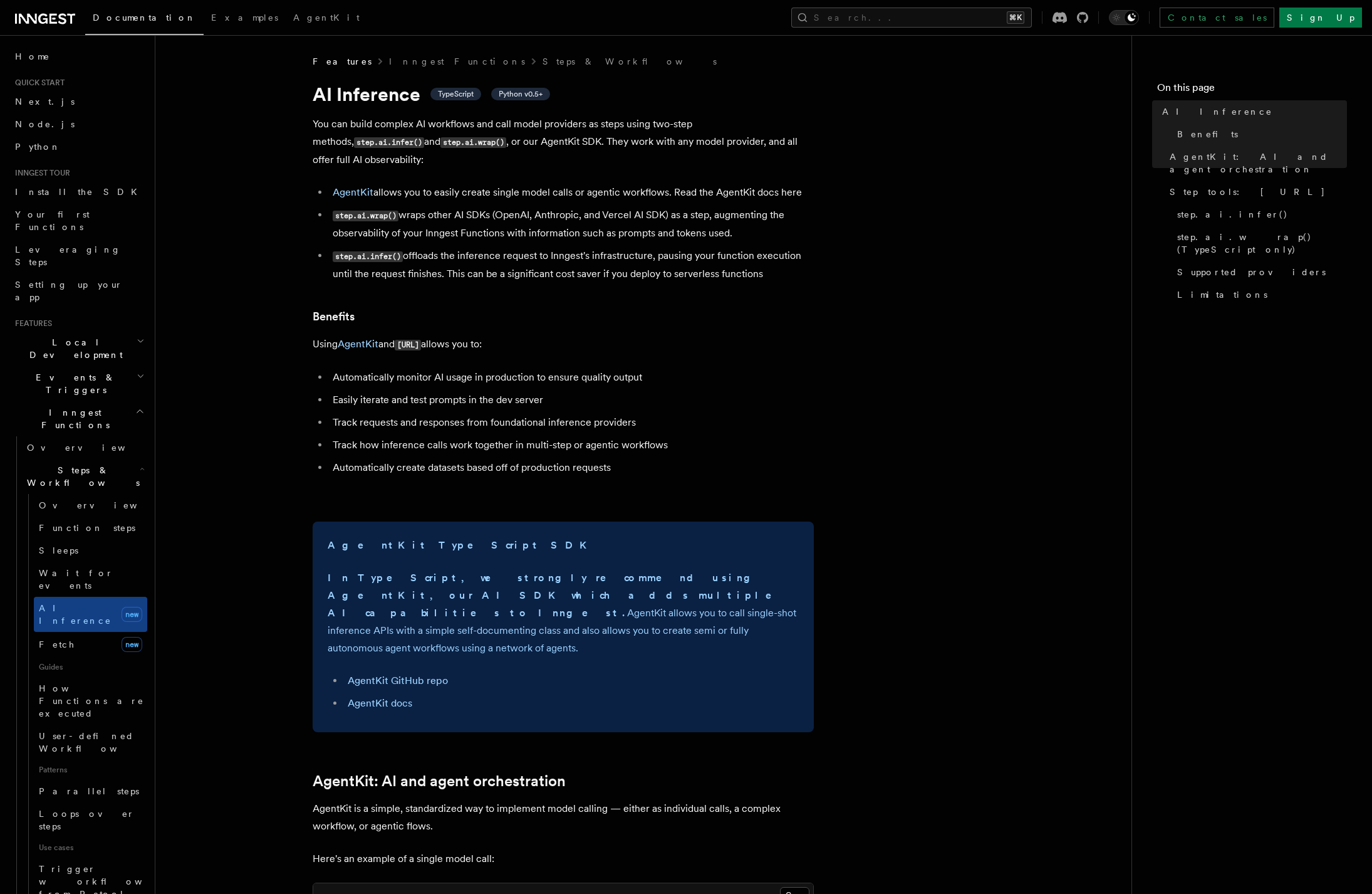
drag, startPoint x: 819, startPoint y: 257, endPoint x: 798, endPoint y: 163, distance: 96.3
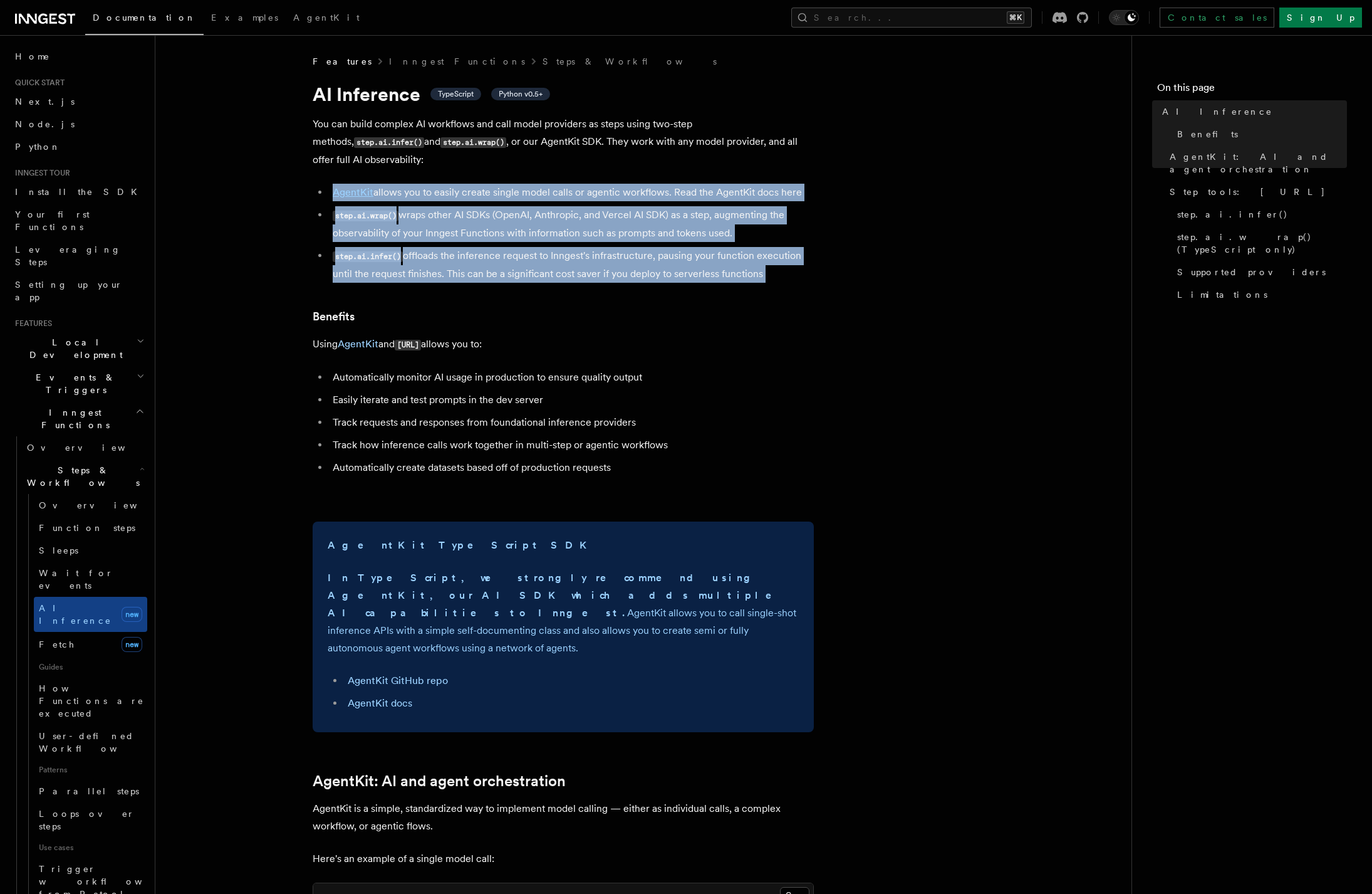
drag, startPoint x: 798, startPoint y: 163, endPoint x: 815, endPoint y: 273, distance: 111.3
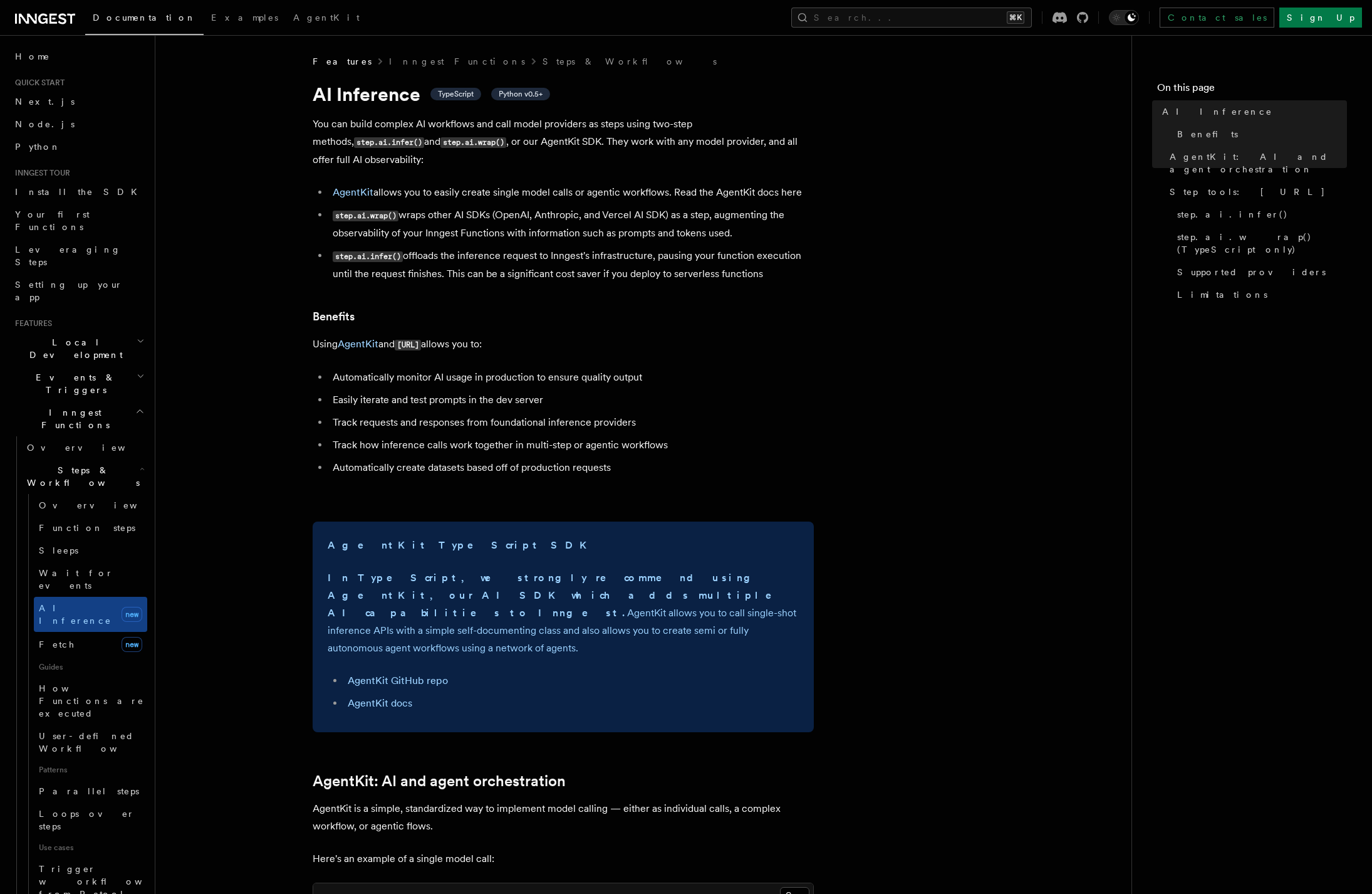
drag, startPoint x: 815, startPoint y: 273, endPoint x: 823, endPoint y: 261, distance: 14.4
